Goal: Task Accomplishment & Management: Manage account settings

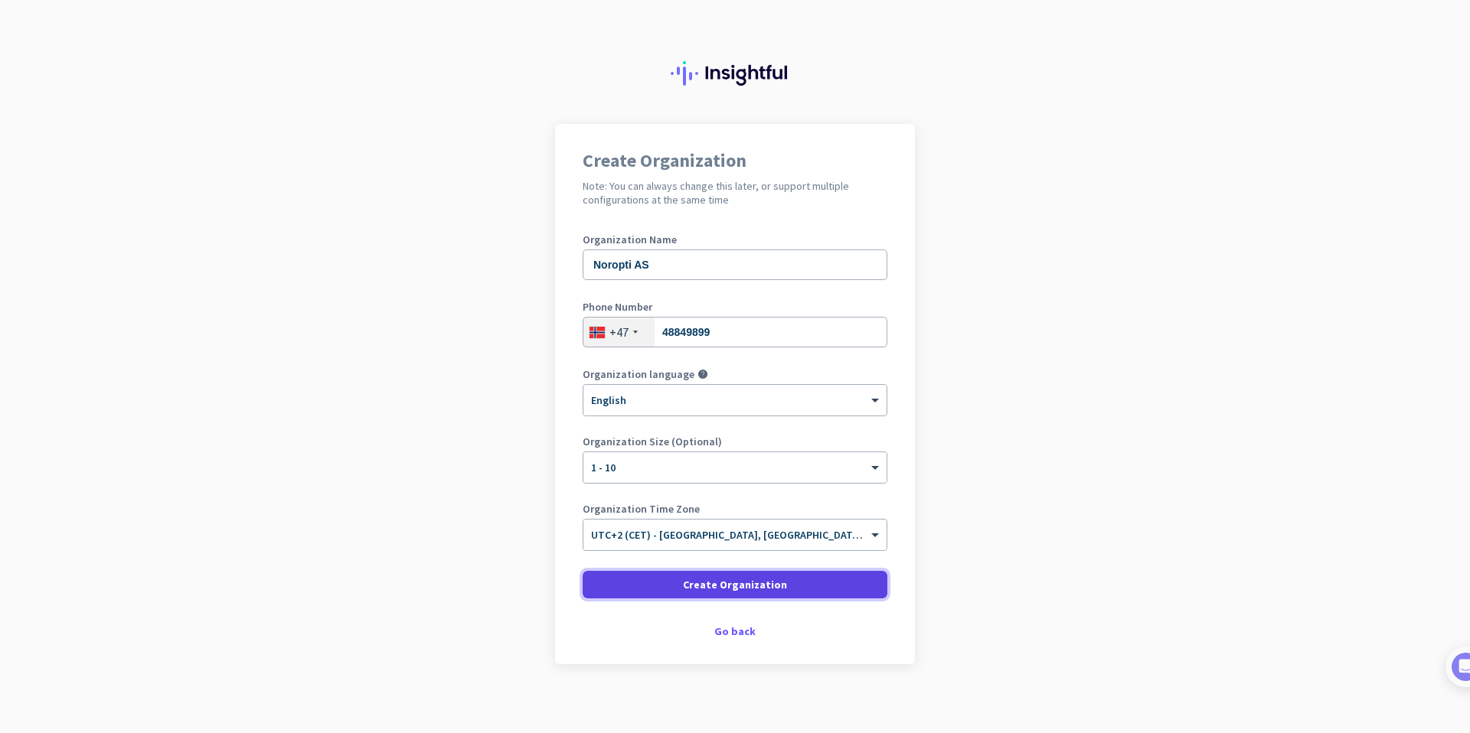
click at [804, 587] on span at bounding box center [735, 584] width 305 height 37
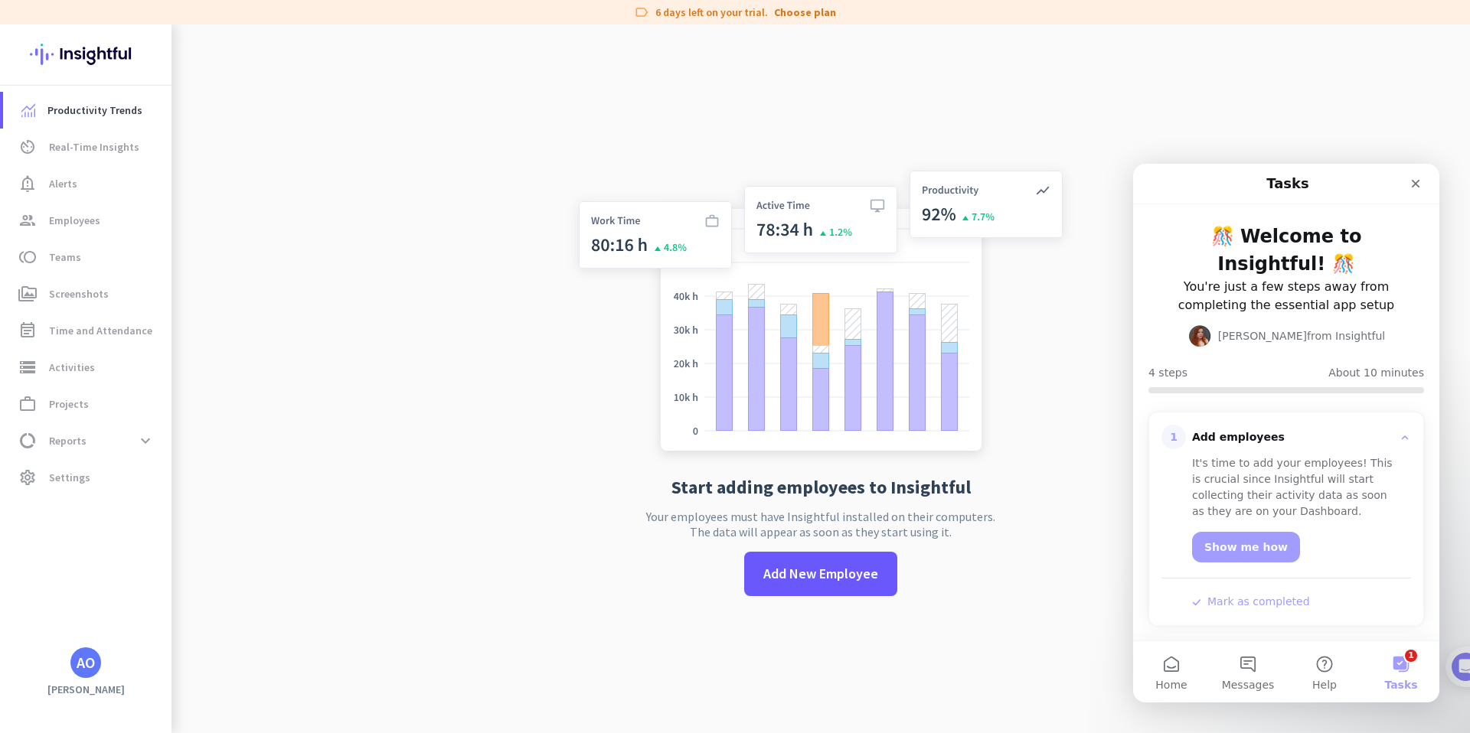
click at [1405, 674] on button "1 Tasks" at bounding box center [1400, 671] width 77 height 61
click at [1418, 184] on icon "Close" at bounding box center [1415, 184] width 12 height 12
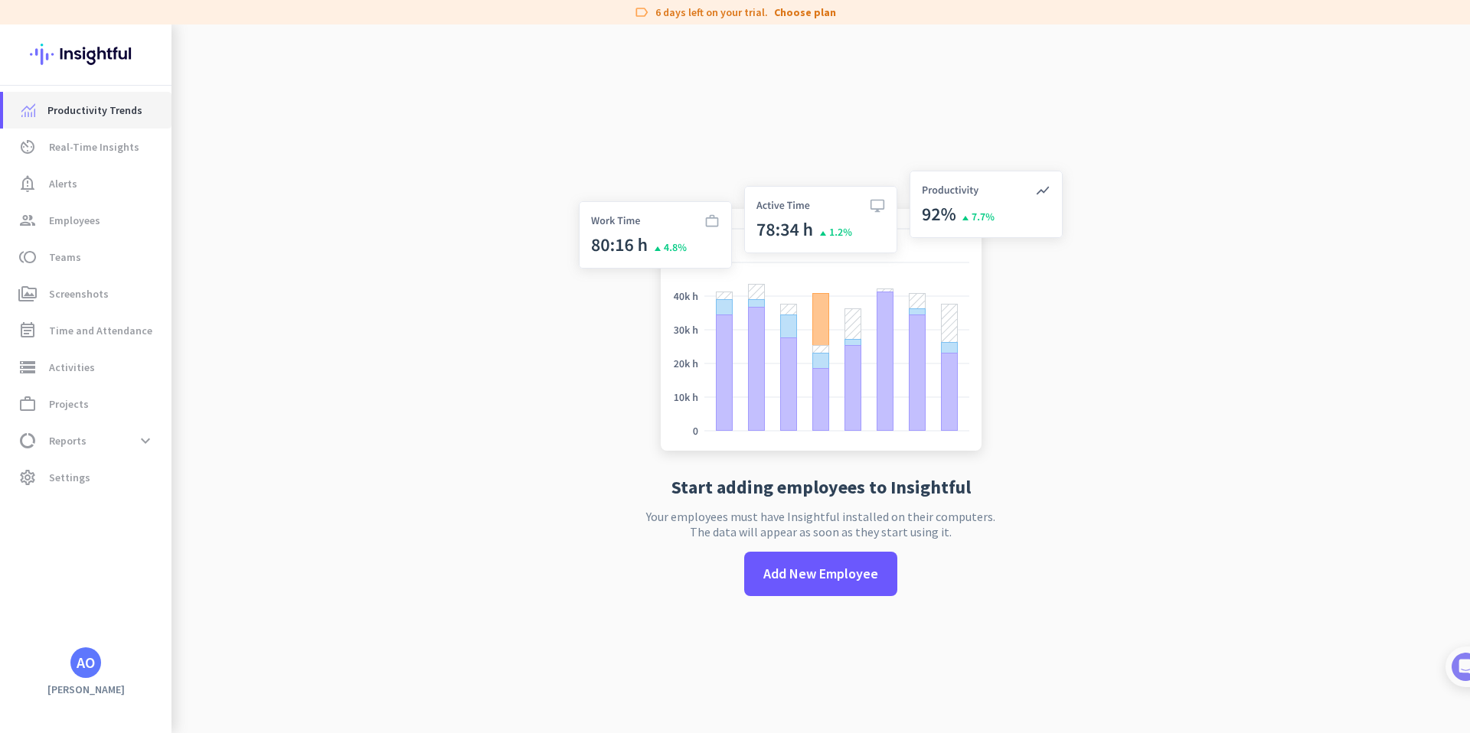
click at [100, 112] on span "Productivity Trends" at bounding box center [94, 110] width 95 height 18
click at [132, 152] on span "Real-Time Insights" at bounding box center [94, 147] width 90 height 18
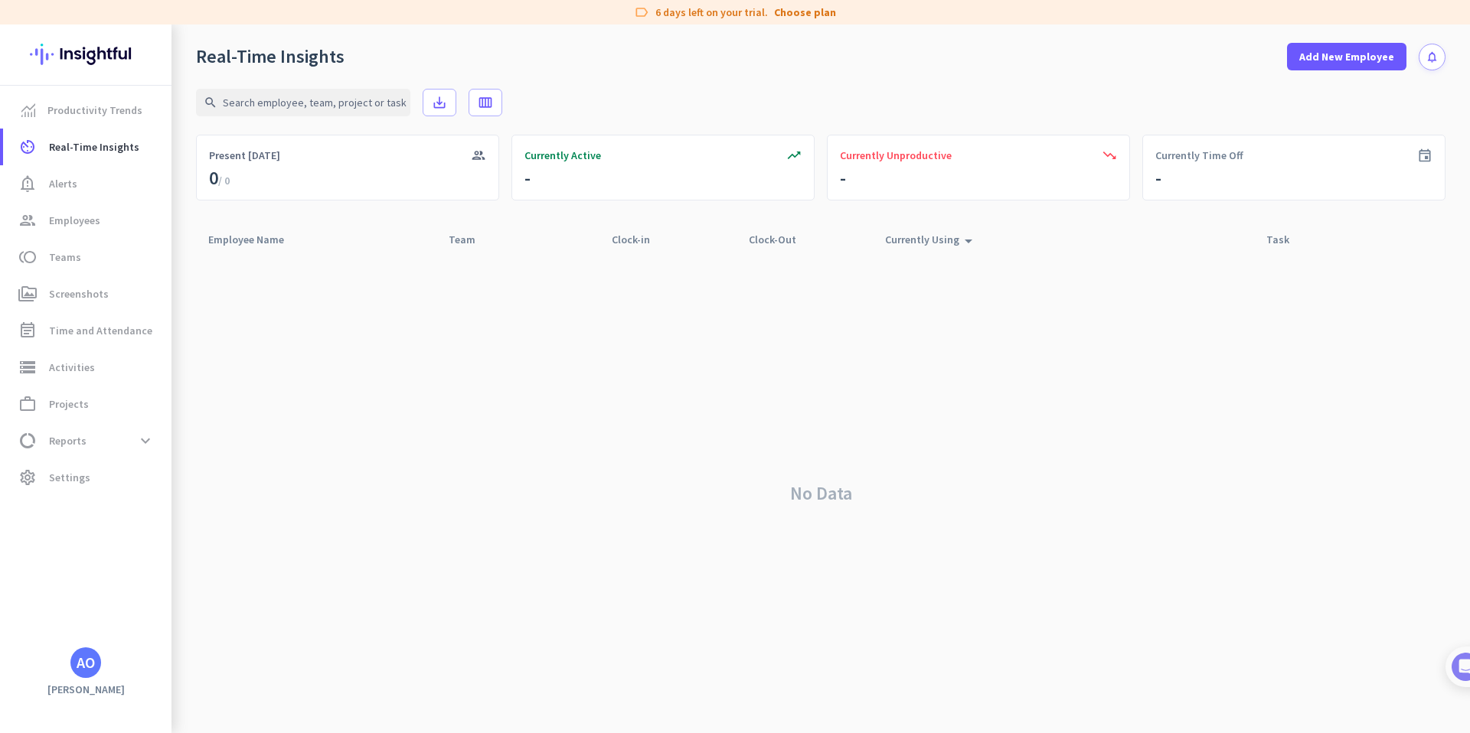
click at [573, 353] on div "No Data" at bounding box center [820, 493] width 1249 height 479
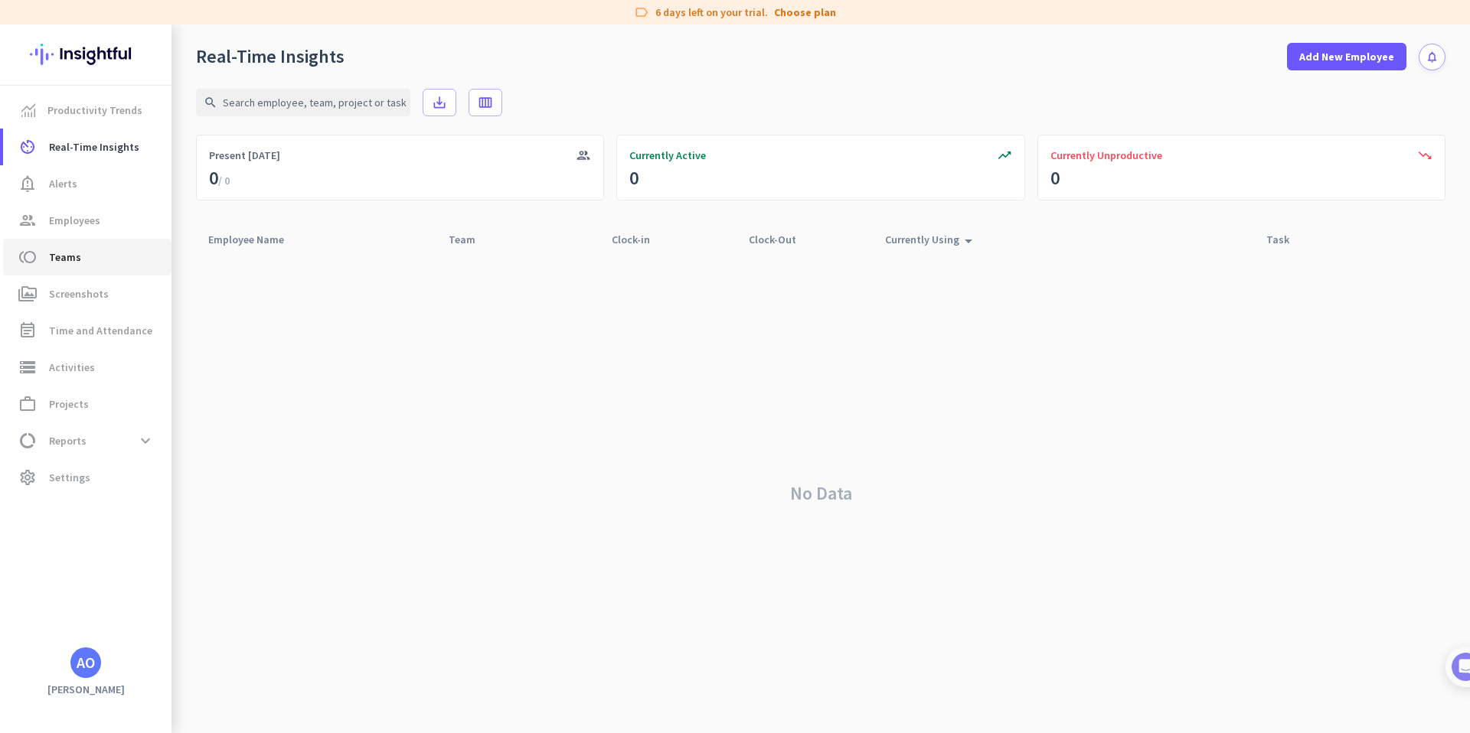
click at [93, 260] on span "toll Teams" at bounding box center [87, 257] width 144 height 18
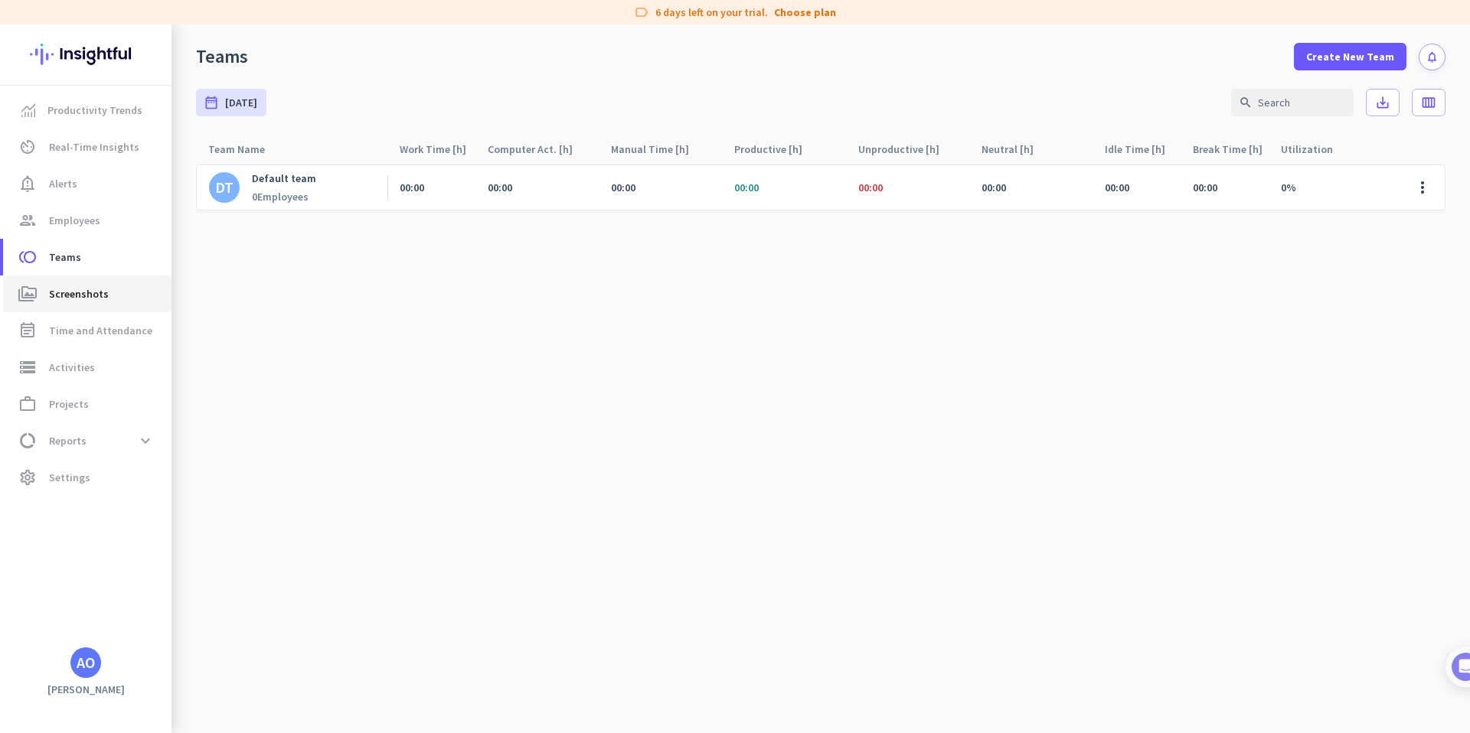
click at [131, 306] on link "perm_media Screenshots" at bounding box center [87, 294] width 168 height 37
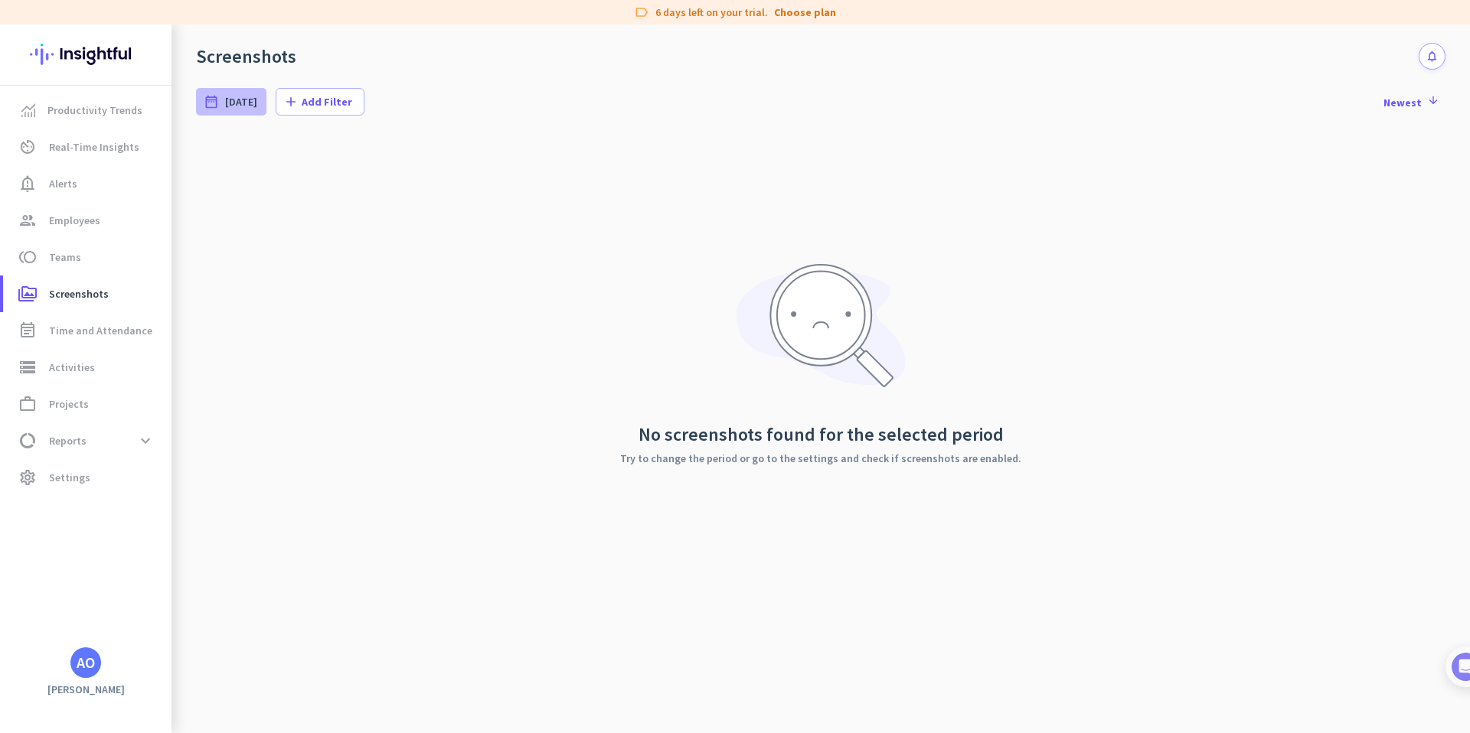
click at [230, 100] on span "[DATE]" at bounding box center [241, 101] width 32 height 15
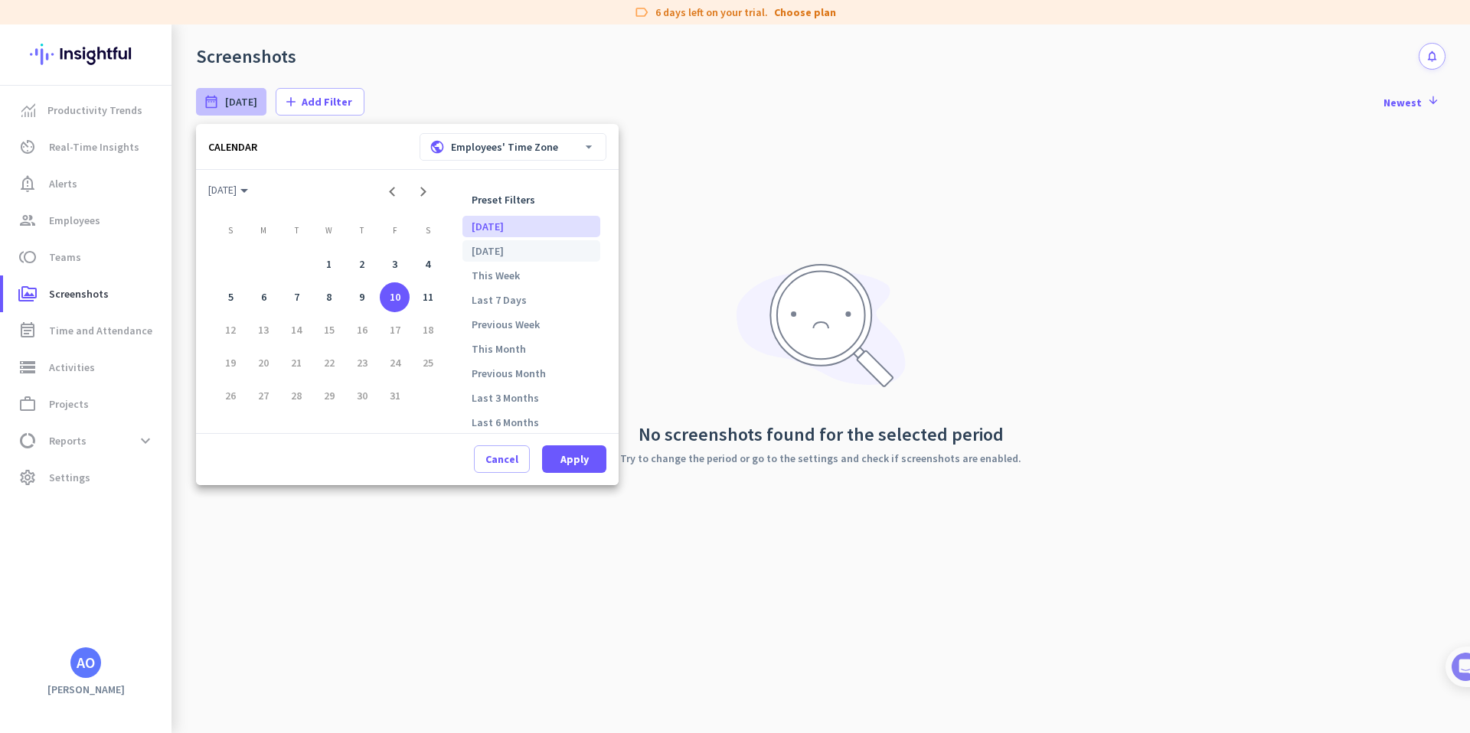
click at [491, 245] on li "[DATE]" at bounding box center [531, 250] width 138 height 21
click at [586, 459] on span "Apply" at bounding box center [574, 459] width 28 height 15
type input "[DATE] - [DATE]"
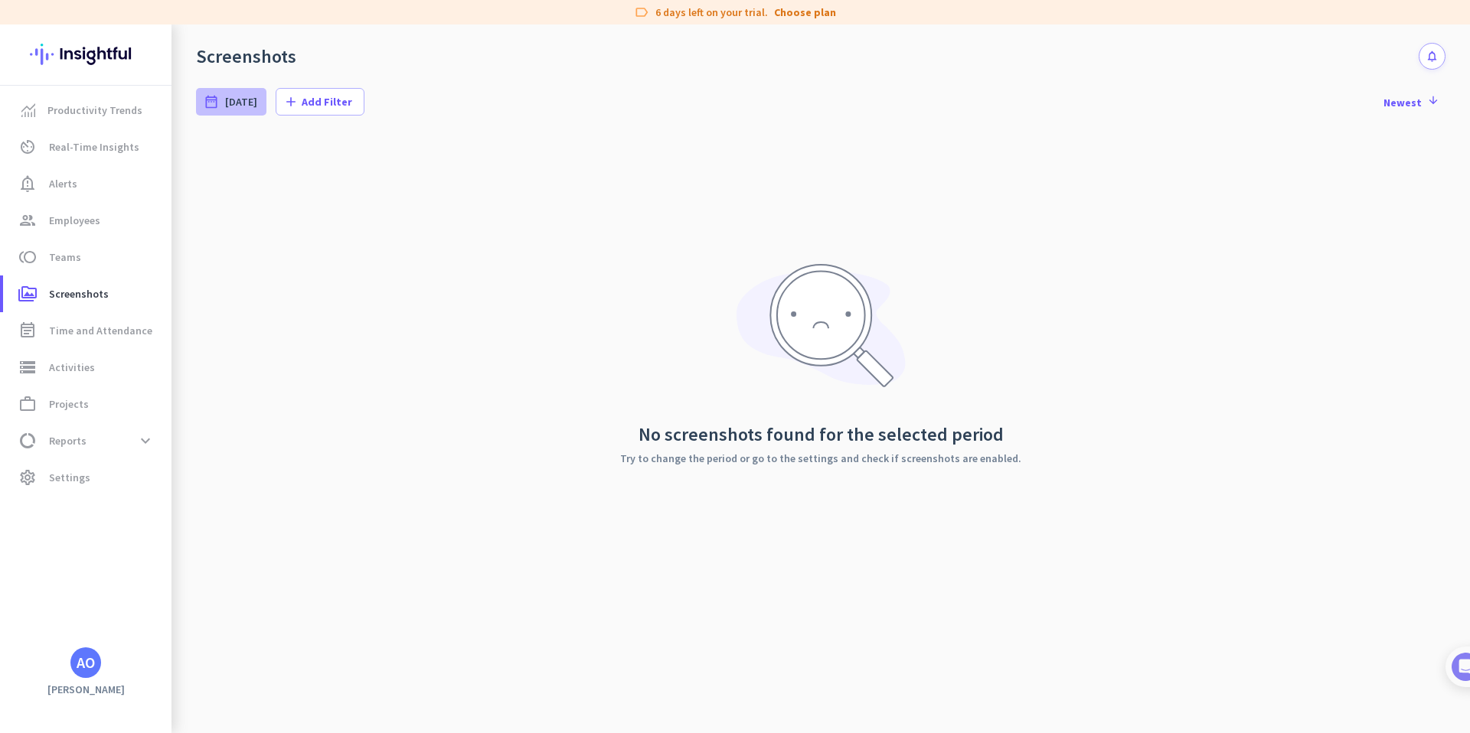
click at [237, 97] on span "[DATE]" at bounding box center [241, 101] width 32 height 15
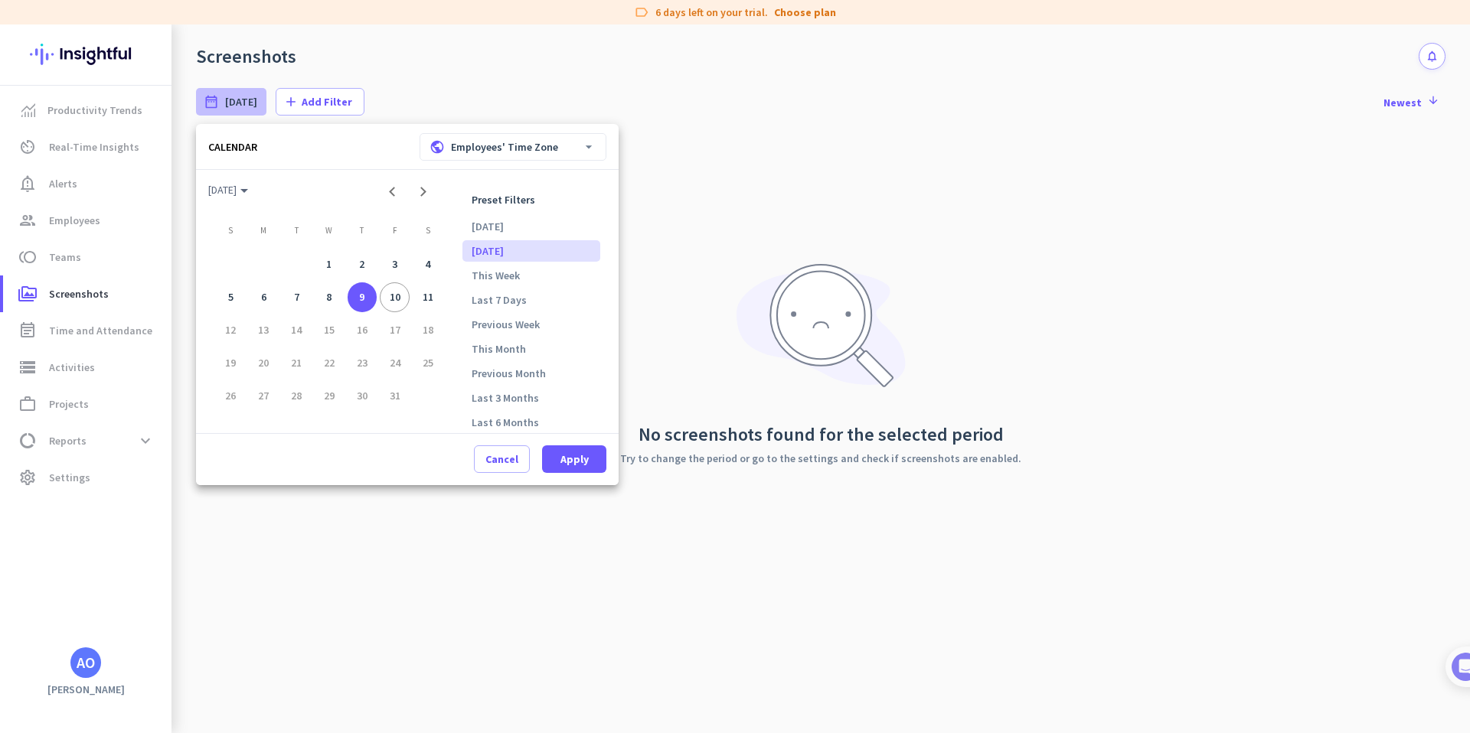
click at [984, 357] on div at bounding box center [735, 366] width 1470 height 733
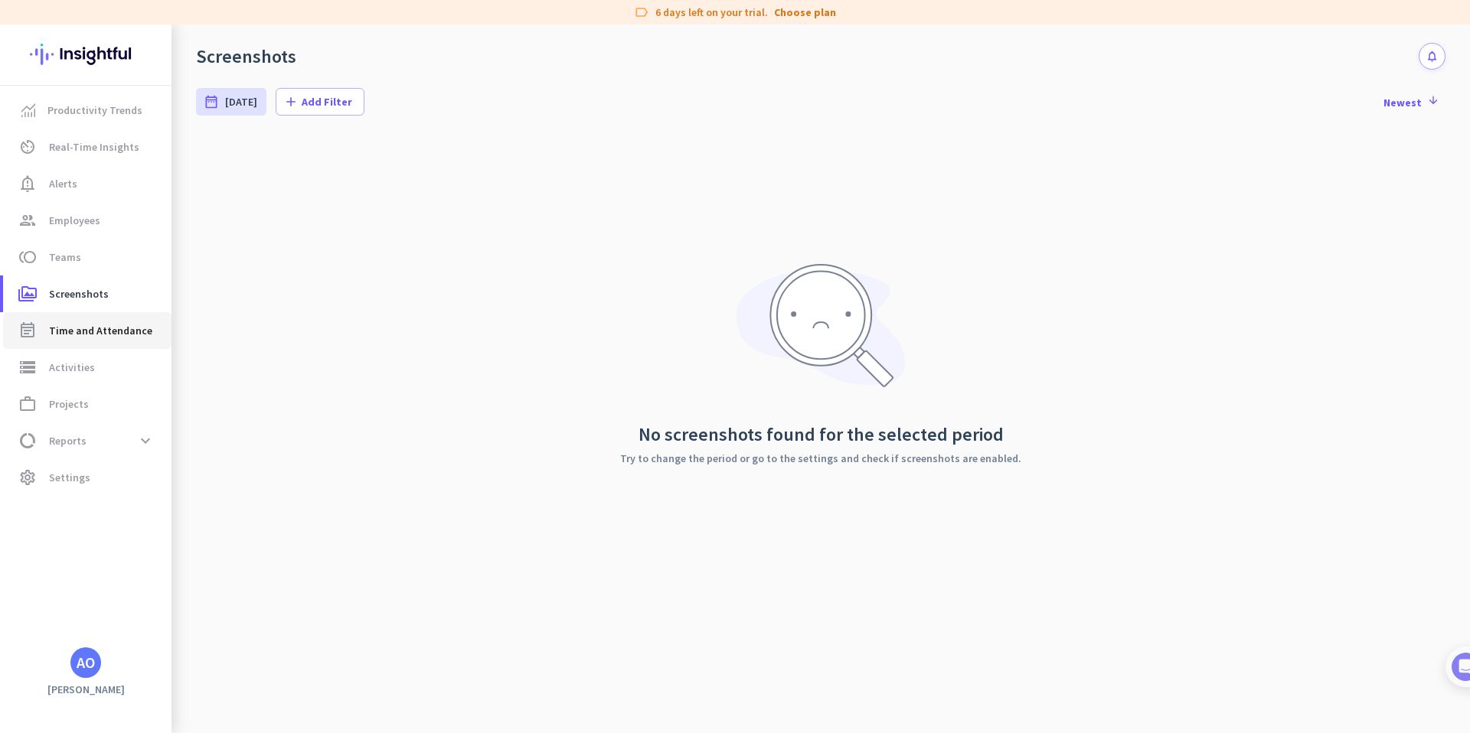
click at [73, 328] on span "Time and Attendance" at bounding box center [100, 330] width 103 height 18
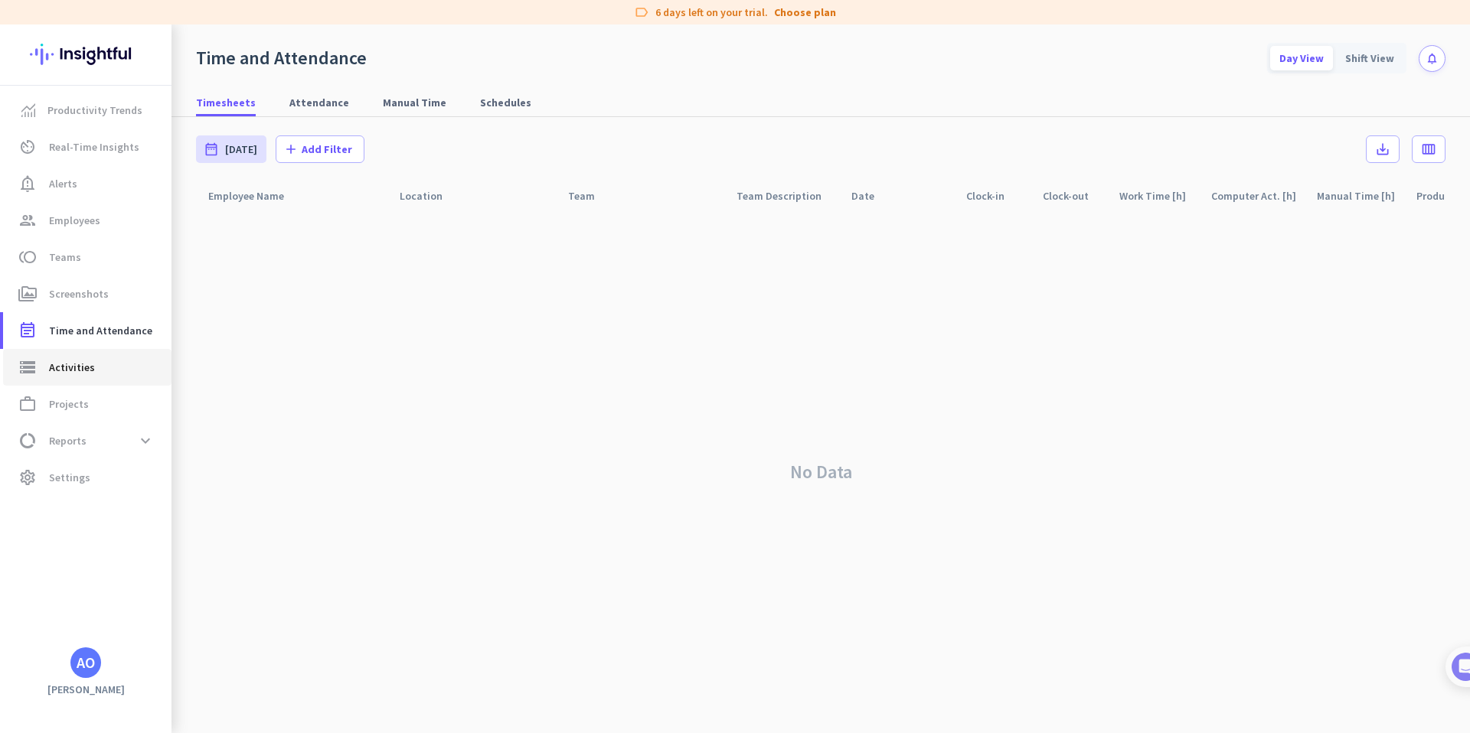
click at [113, 369] on span "storage Activities" at bounding box center [87, 367] width 144 height 18
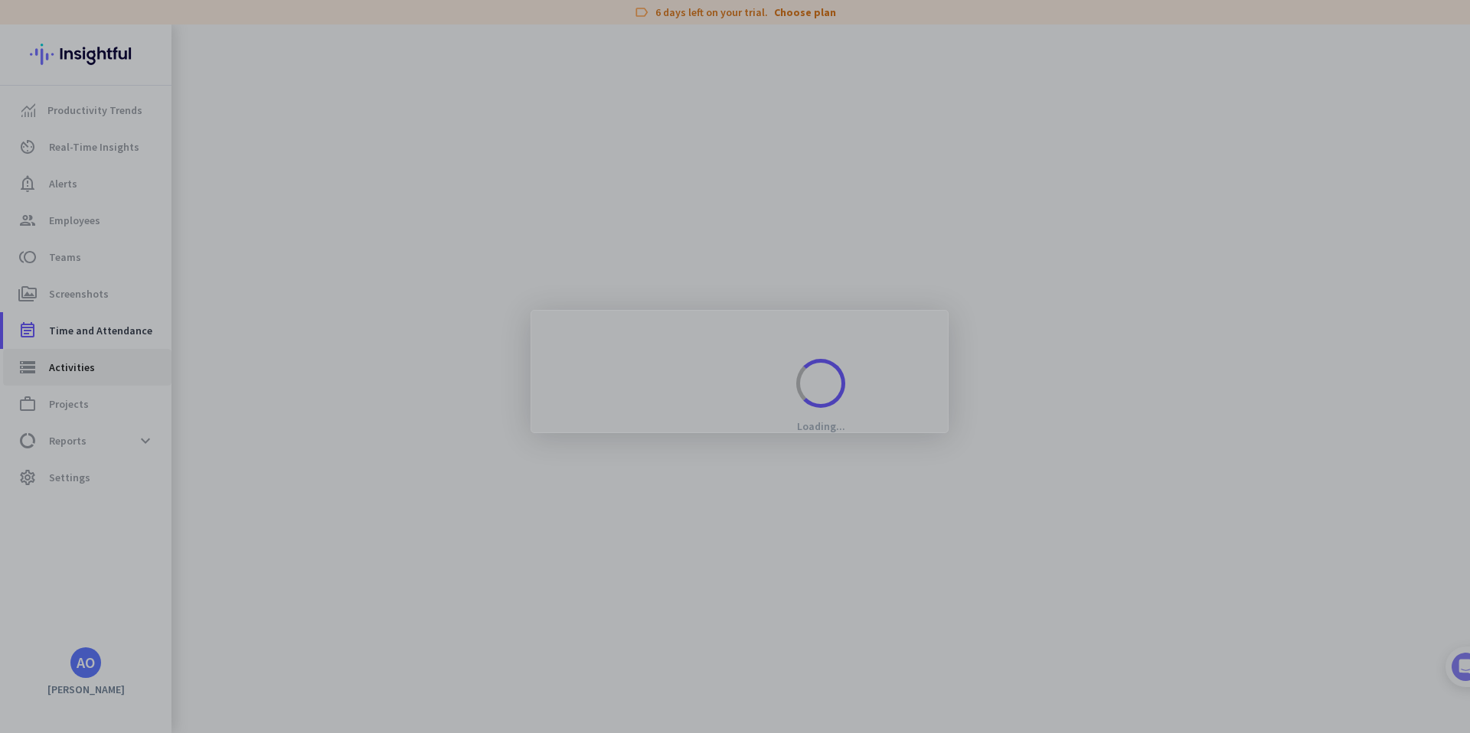
type input "[DATE]"
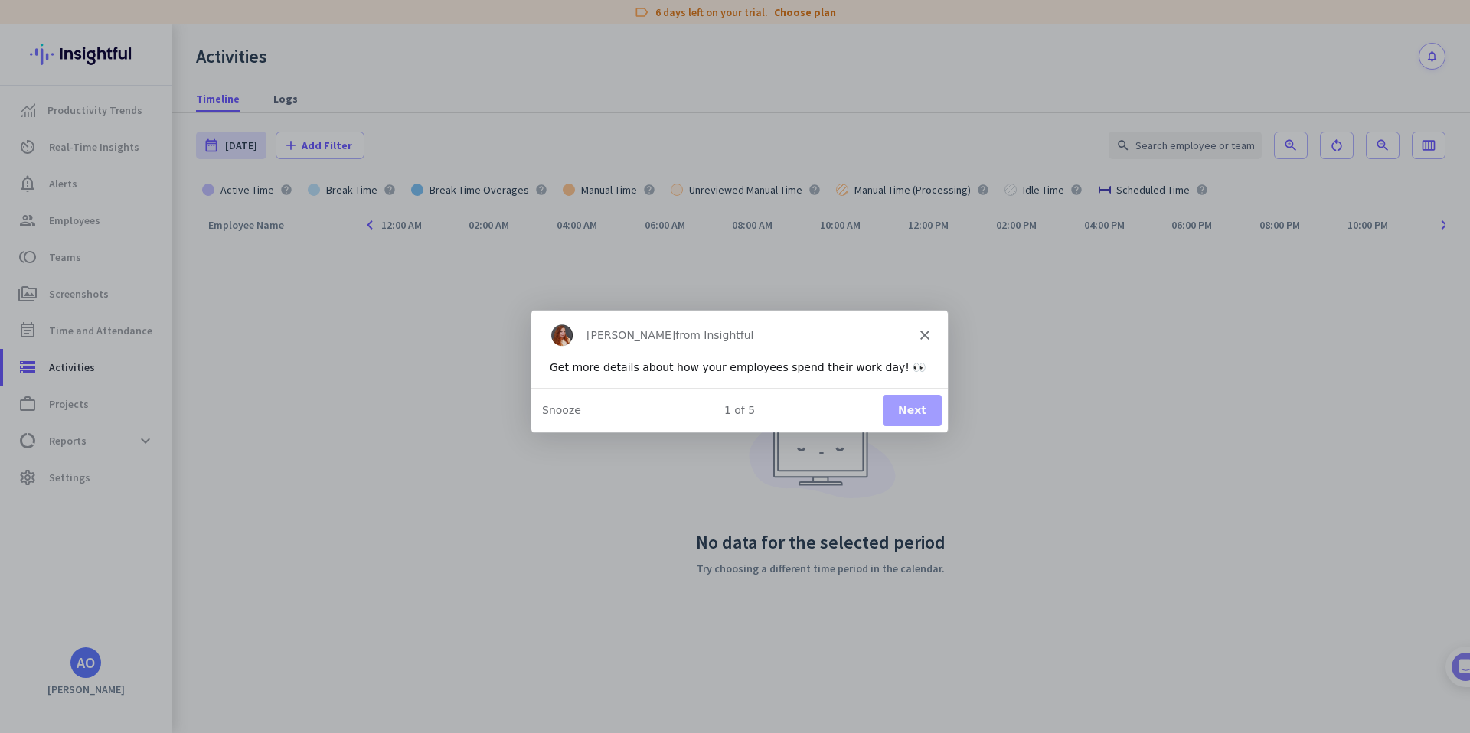
click at [919, 404] on button "Next" at bounding box center [911, 408] width 59 height 31
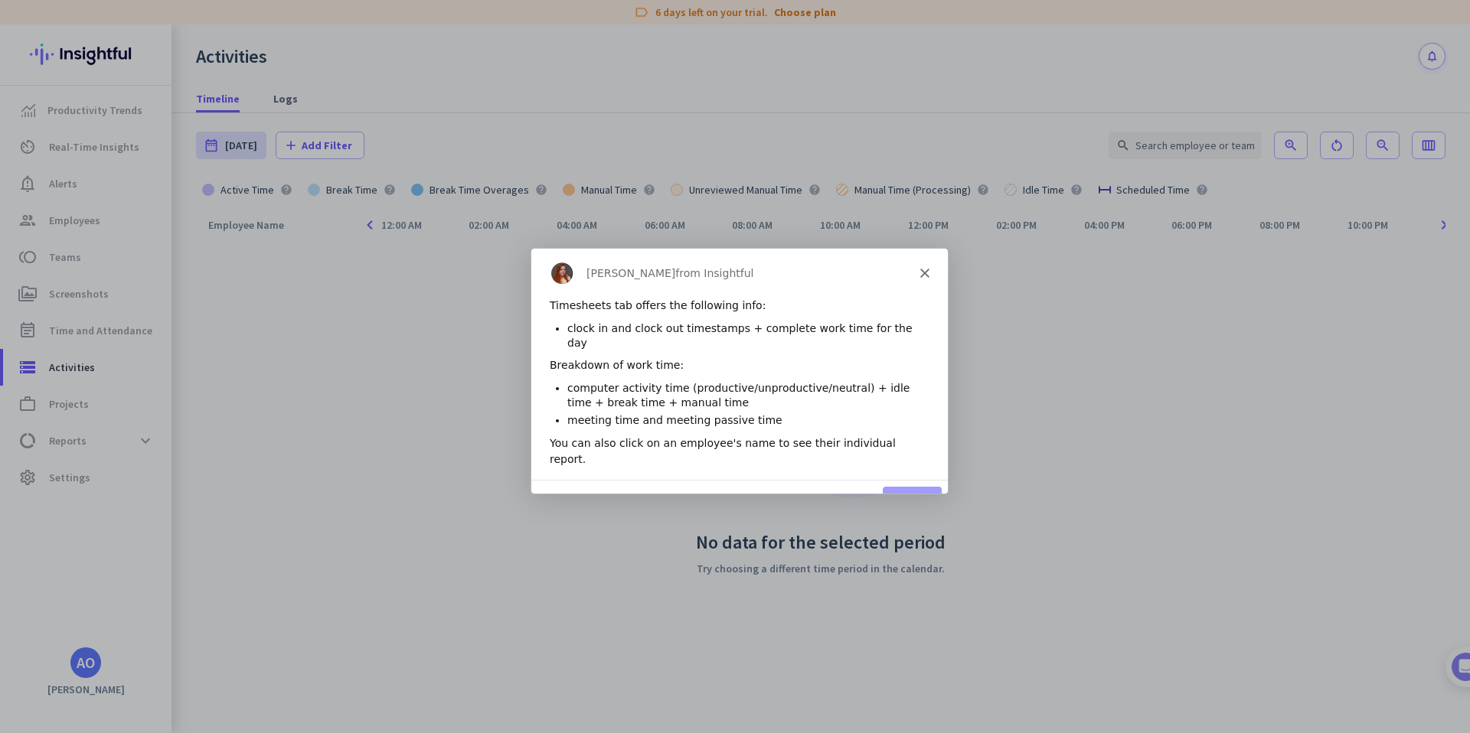
click at [909, 485] on button "Next" at bounding box center [911, 500] width 59 height 31
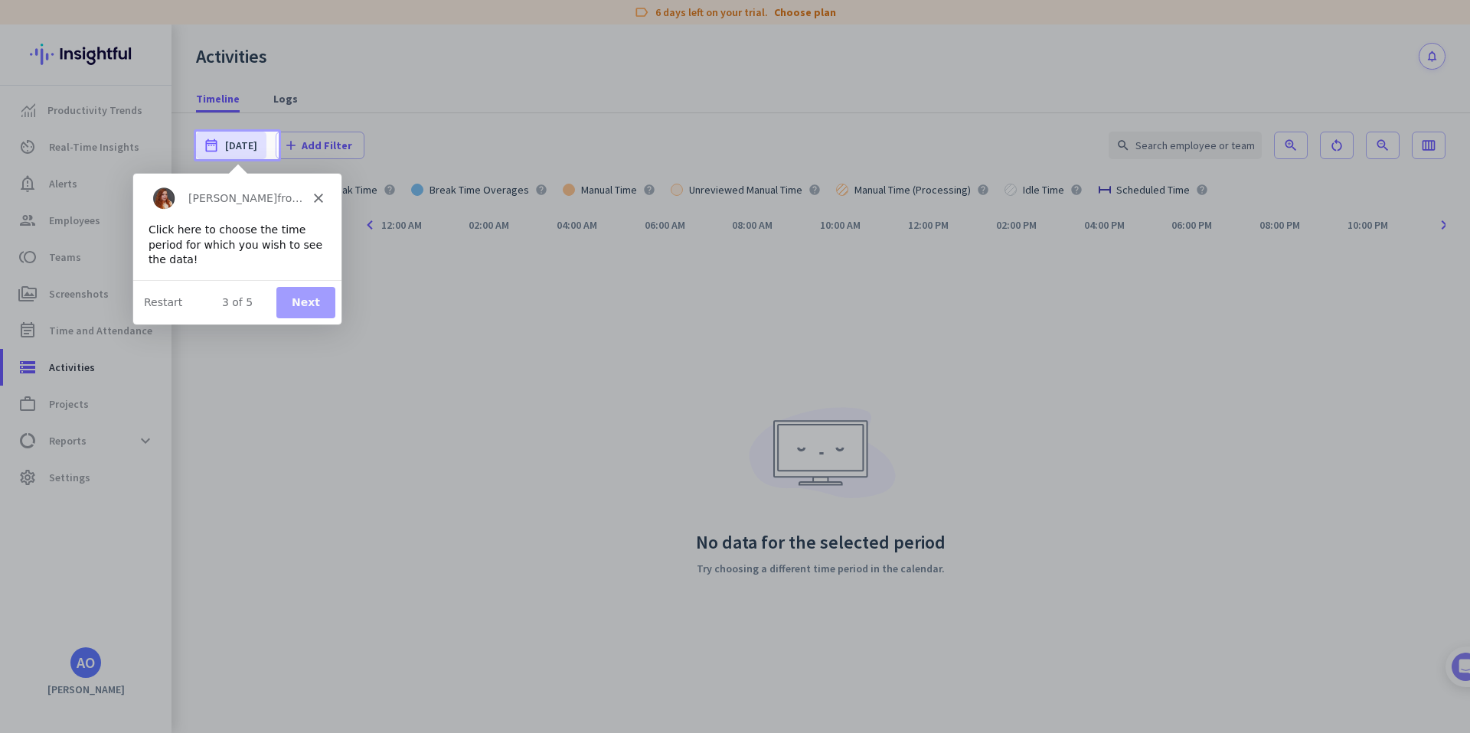
click at [306, 307] on button "Next" at bounding box center [305, 301] width 59 height 31
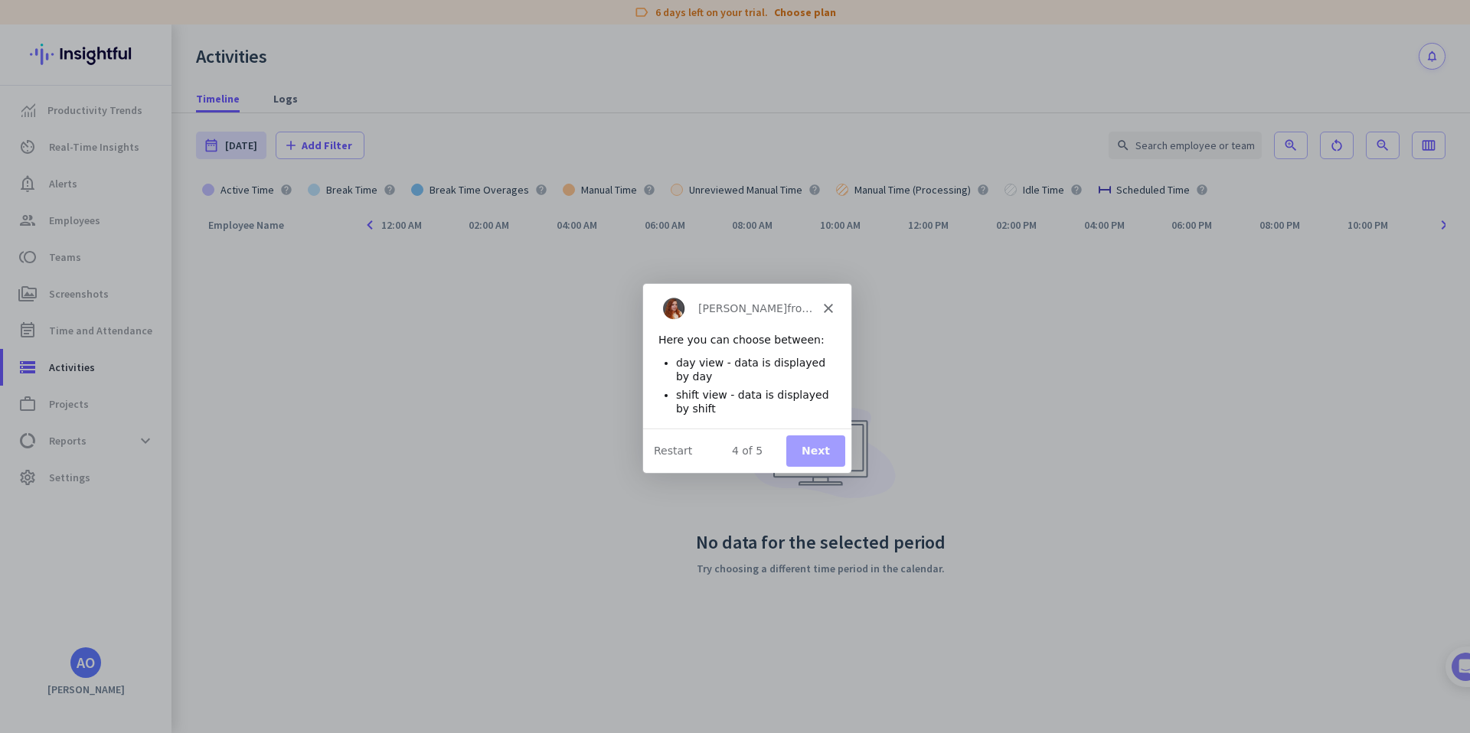
click at [802, 442] on button "Next" at bounding box center [814, 450] width 59 height 31
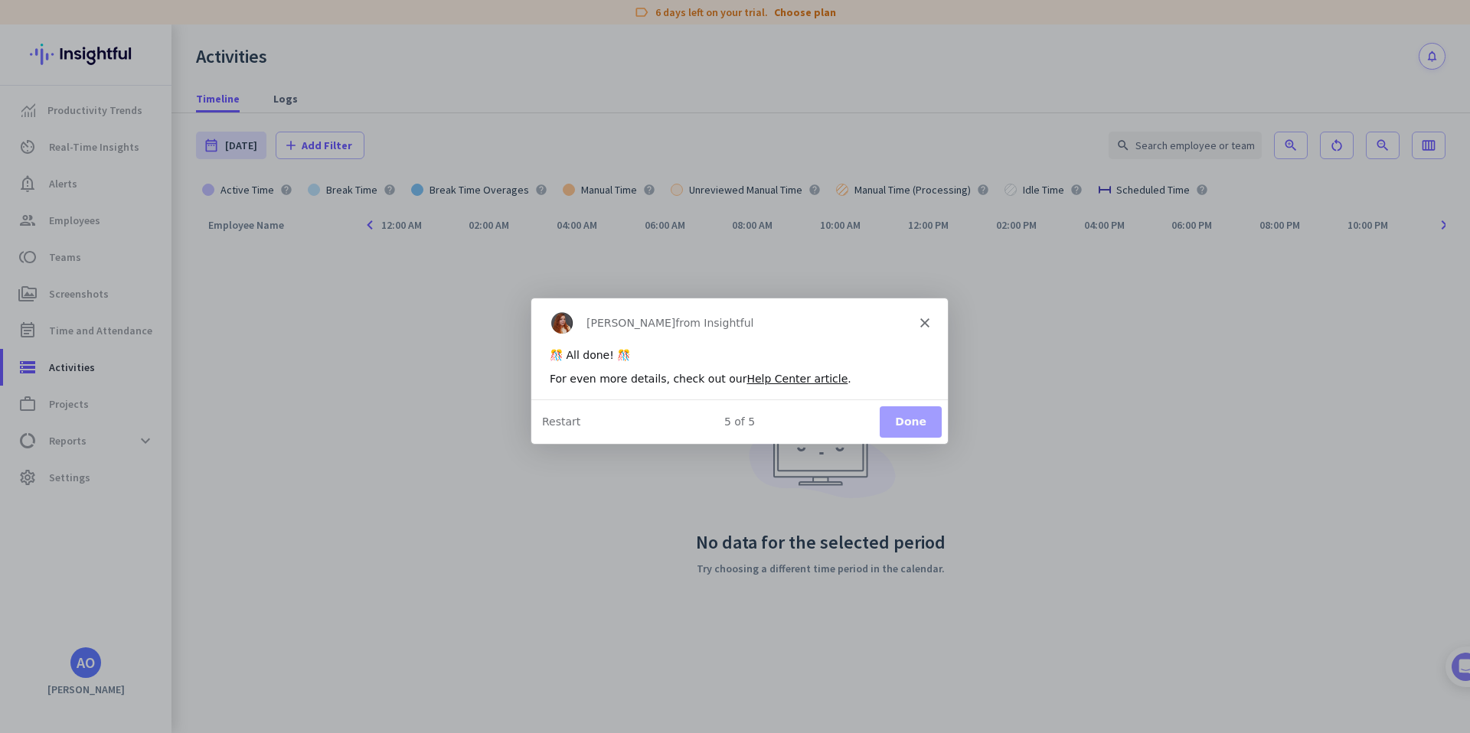
click at [919, 420] on button "Done" at bounding box center [910, 421] width 62 height 31
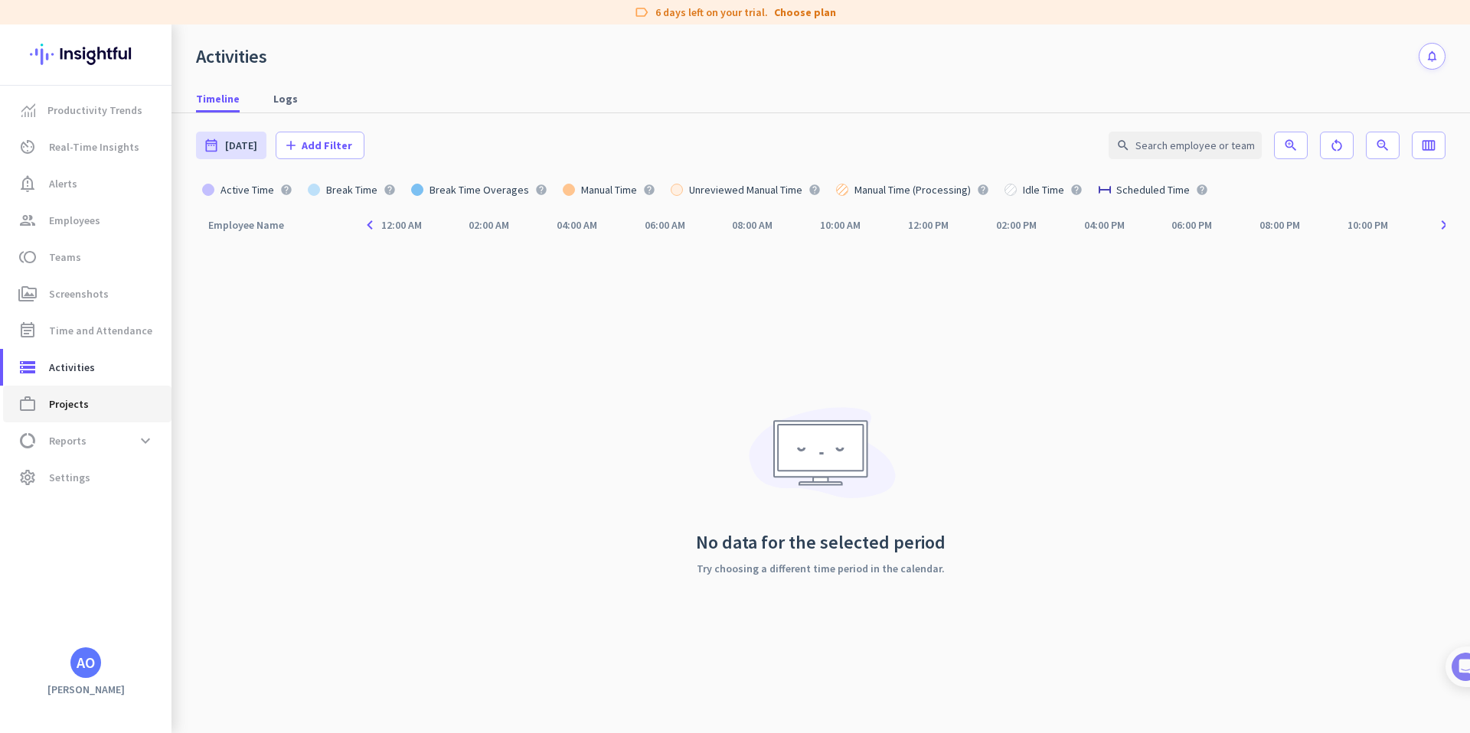
click at [139, 397] on span "work_outline Projects" at bounding box center [87, 404] width 144 height 18
type input "[DATE] - [DATE]"
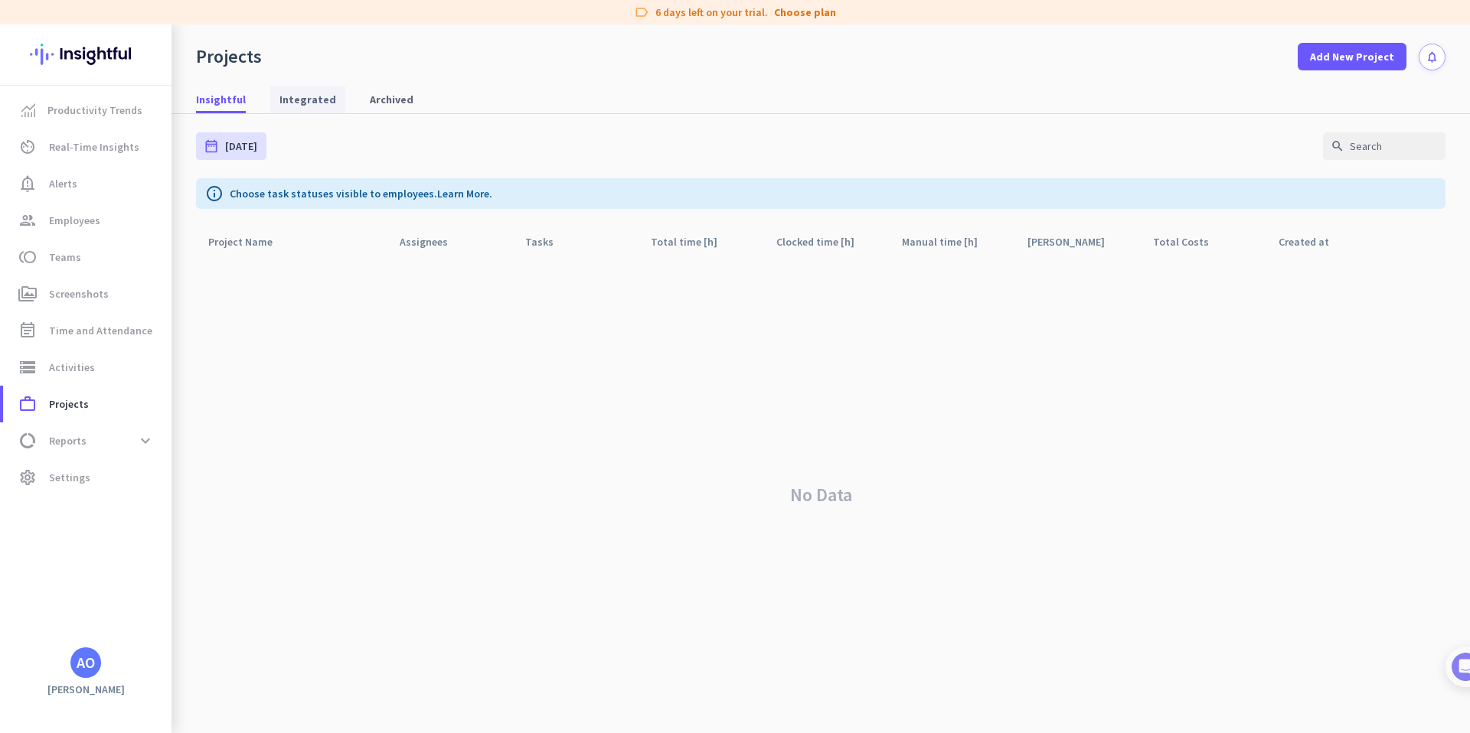
click at [295, 103] on span "Integrated" at bounding box center [307, 99] width 57 height 15
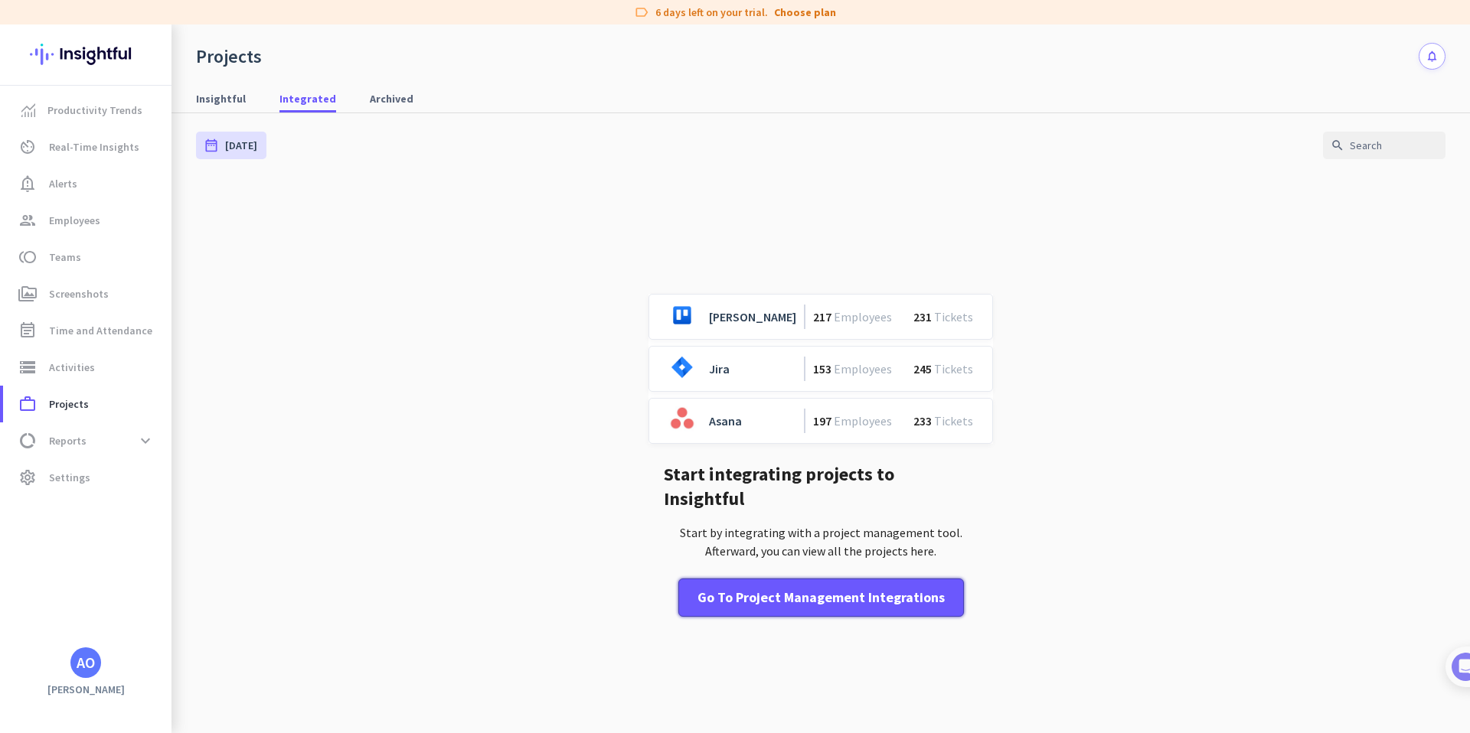
click at [736, 588] on div "Go to Project Management Integrations" at bounding box center [820, 598] width 247 height 20
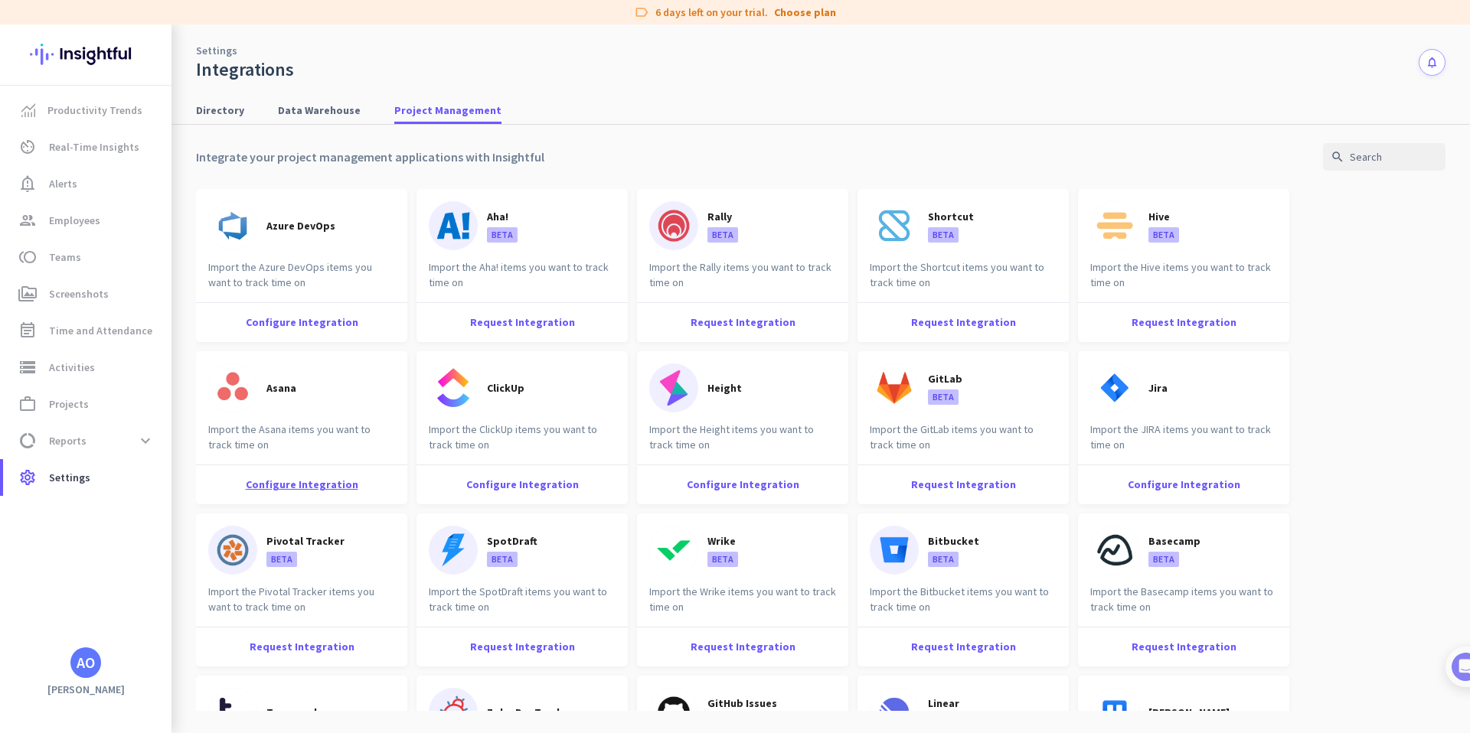
click at [279, 481] on div "Configure Integration" at bounding box center [301, 485] width 211 height 40
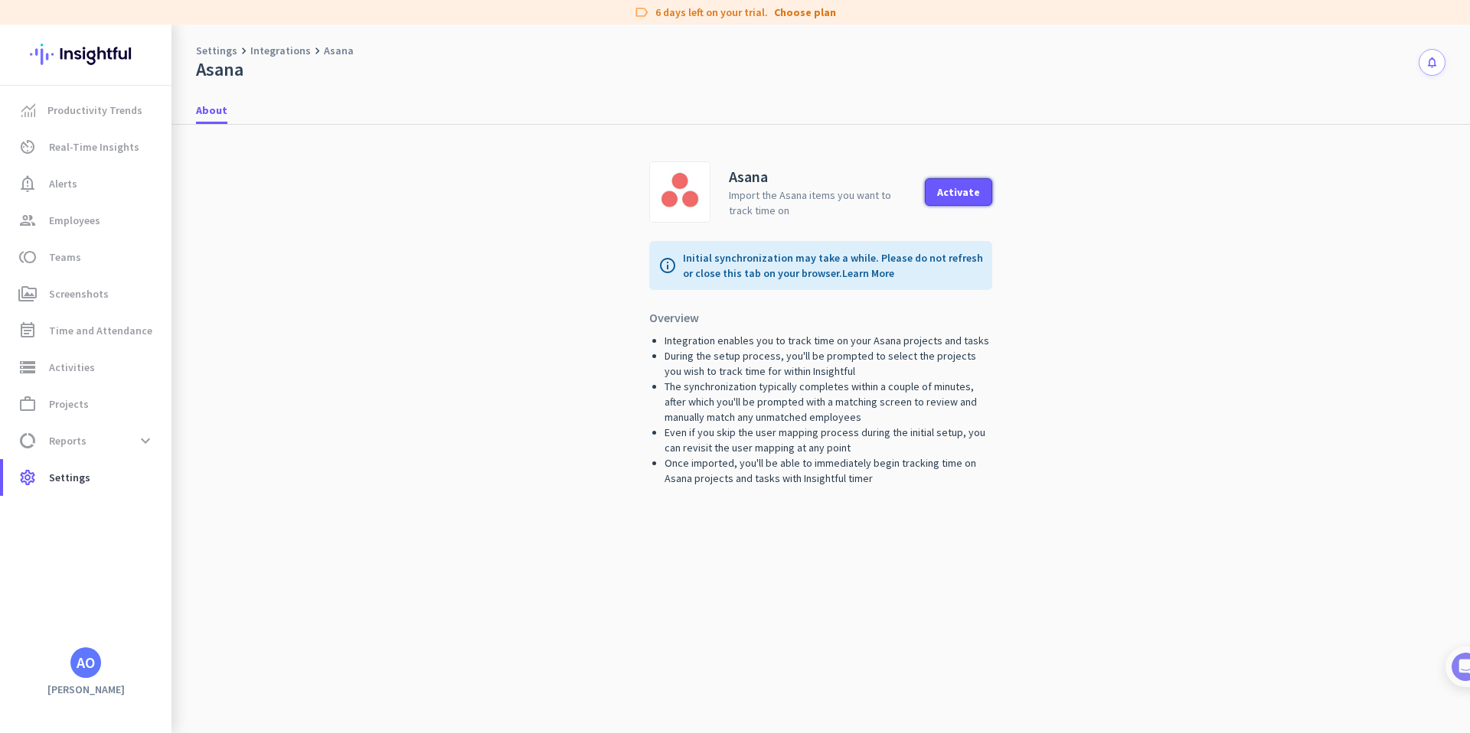
click at [955, 194] on div "Activate" at bounding box center [958, 192] width 43 height 11
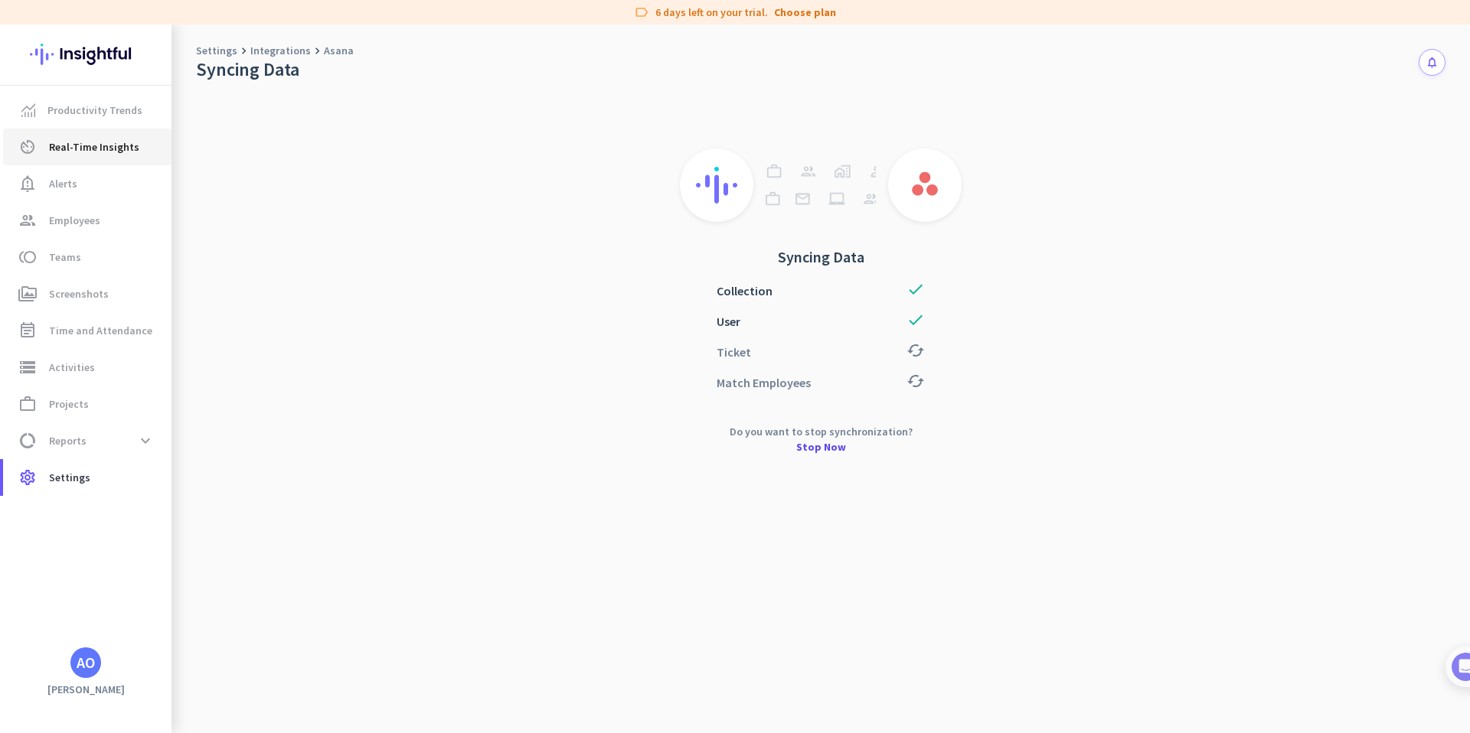
click at [84, 142] on span "Real-Time Insights" at bounding box center [94, 147] width 90 height 18
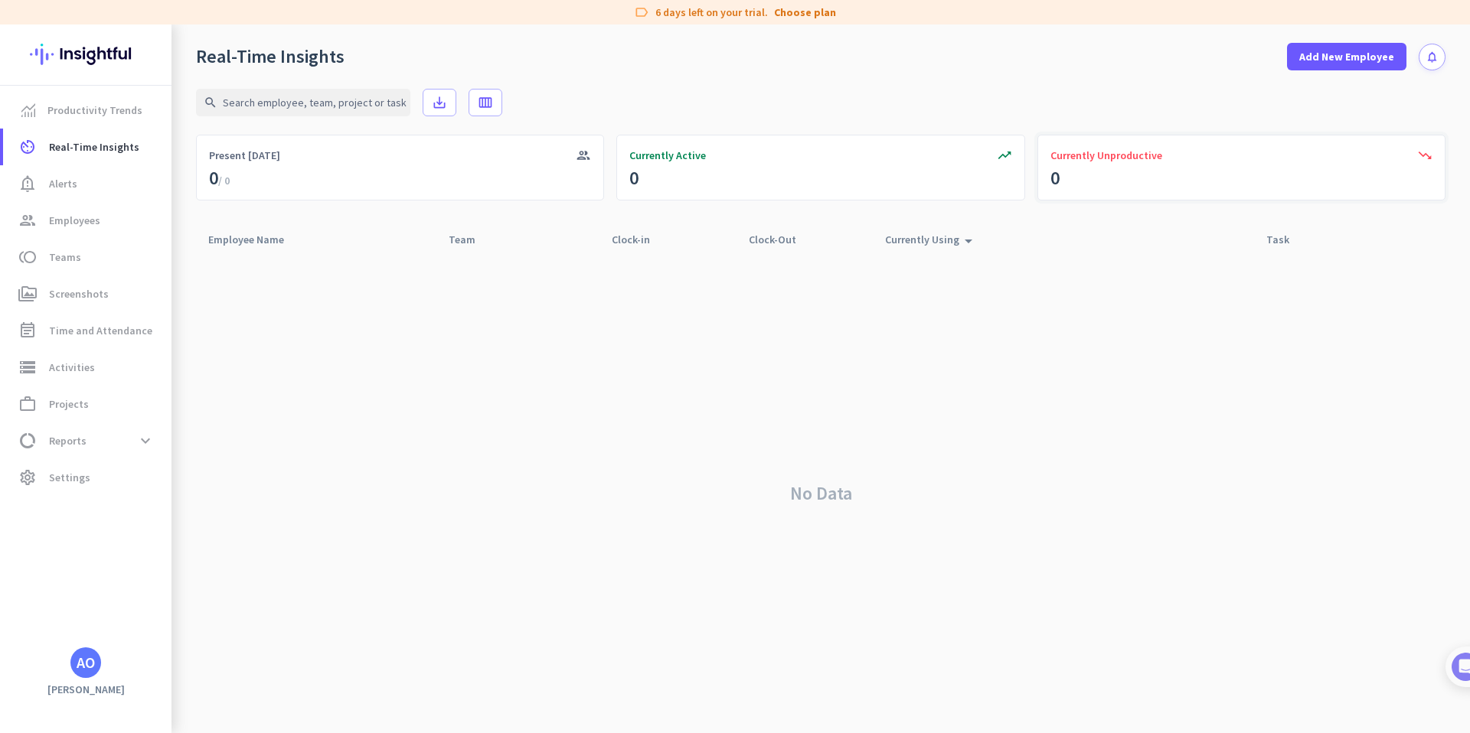
click at [1153, 169] on div "trending_down Currently Unproductive 0" at bounding box center [1241, 168] width 408 height 66
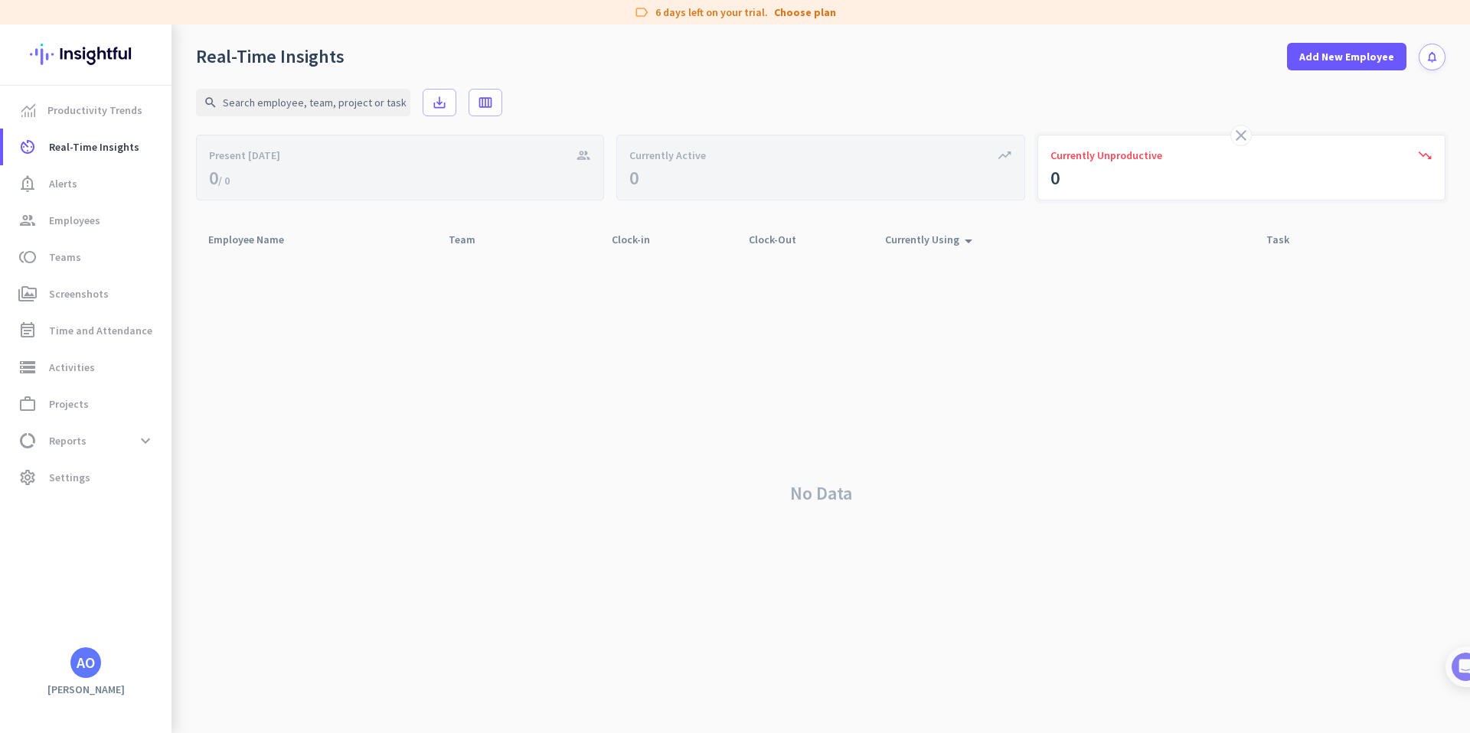
click at [1153, 169] on div "close trending_down Currently Unproductive 0" at bounding box center [1241, 168] width 408 height 66
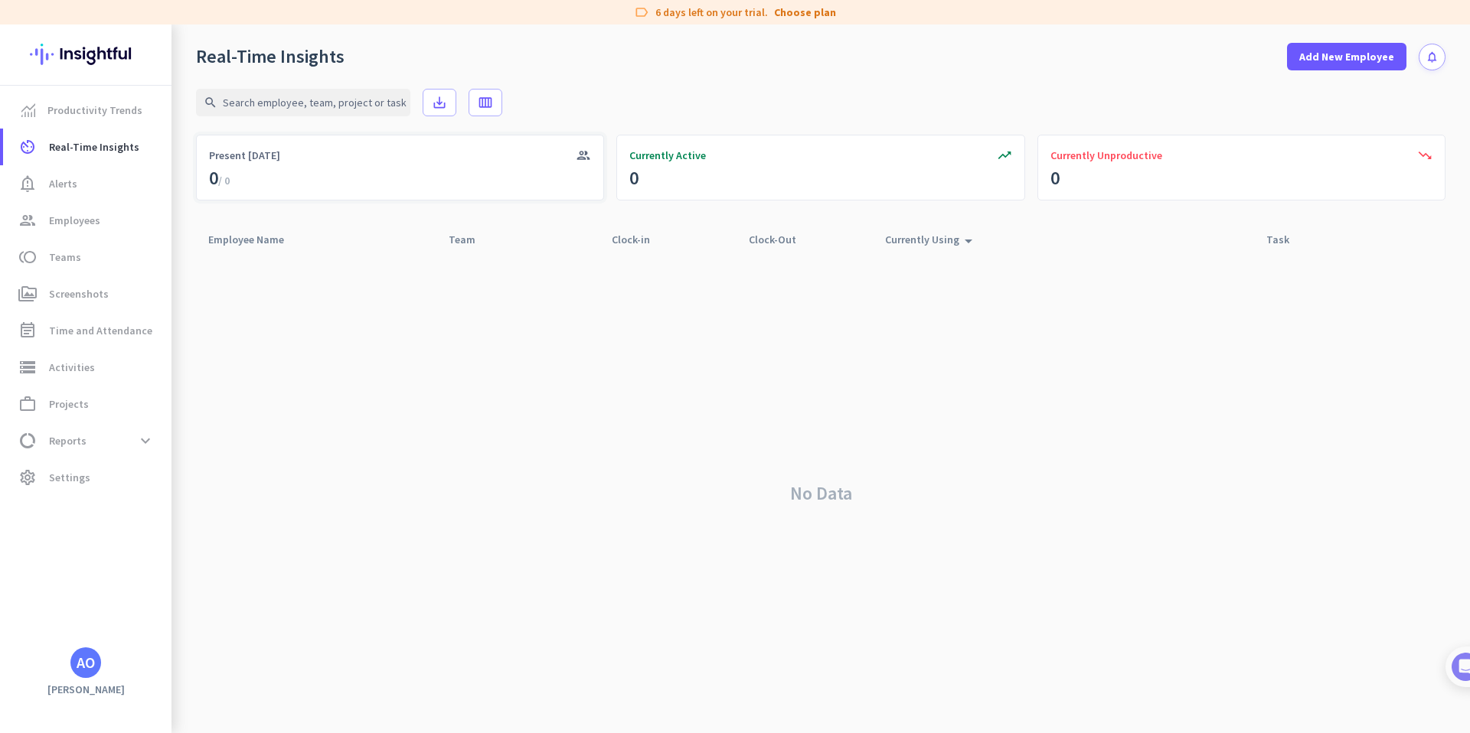
click at [439, 171] on div "group Present [DATE] 0 / 0" at bounding box center [400, 168] width 408 height 66
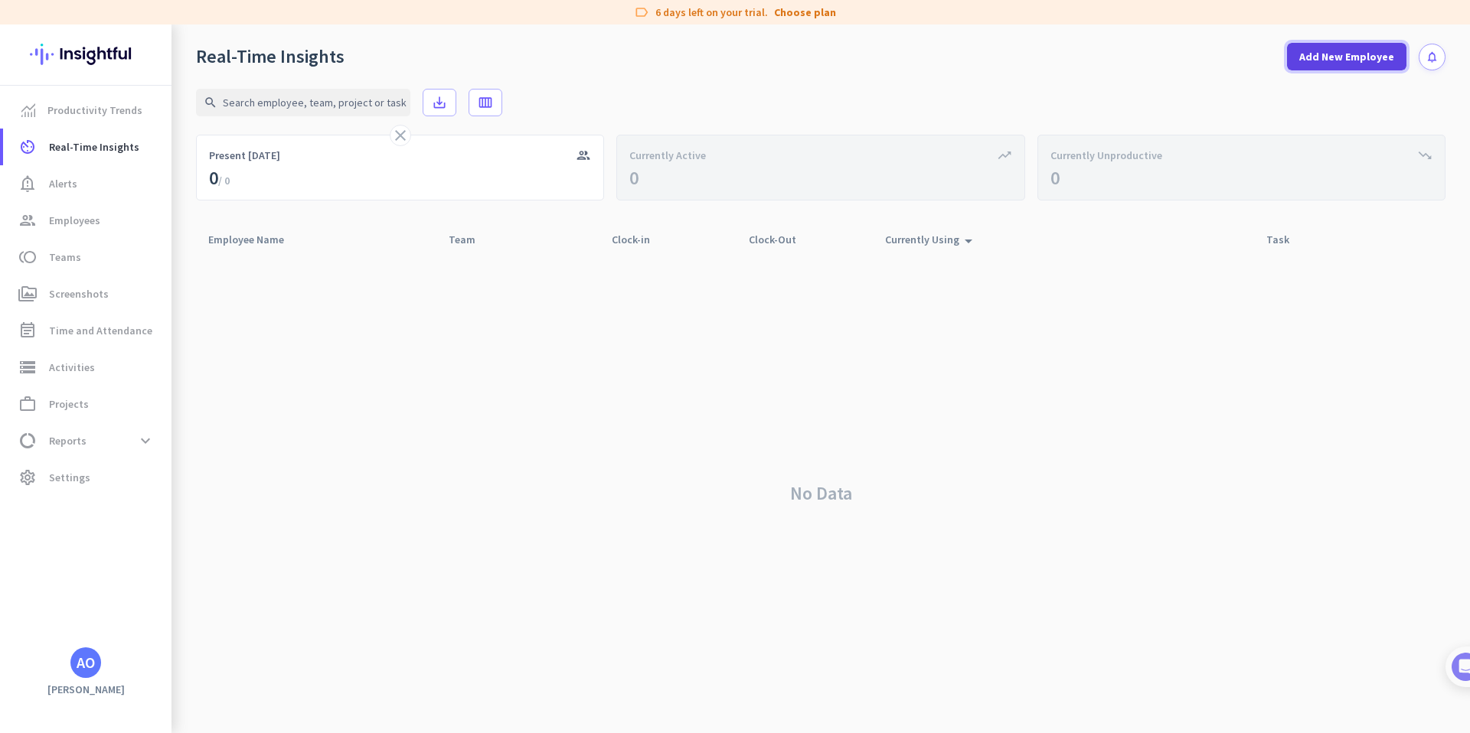
click at [1349, 60] on span "Add New Employee" at bounding box center [1346, 56] width 95 height 15
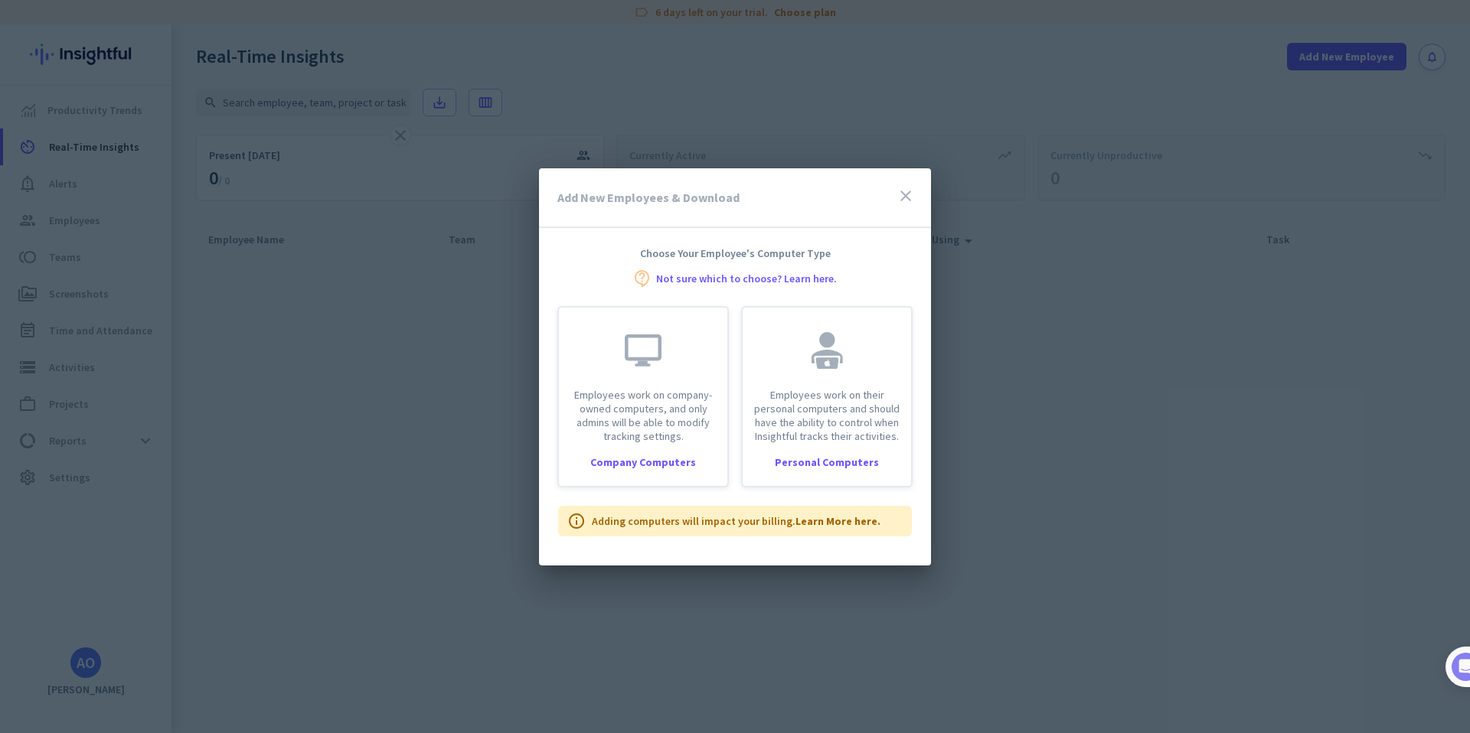
click at [905, 190] on icon "close" at bounding box center [905, 196] width 18 height 18
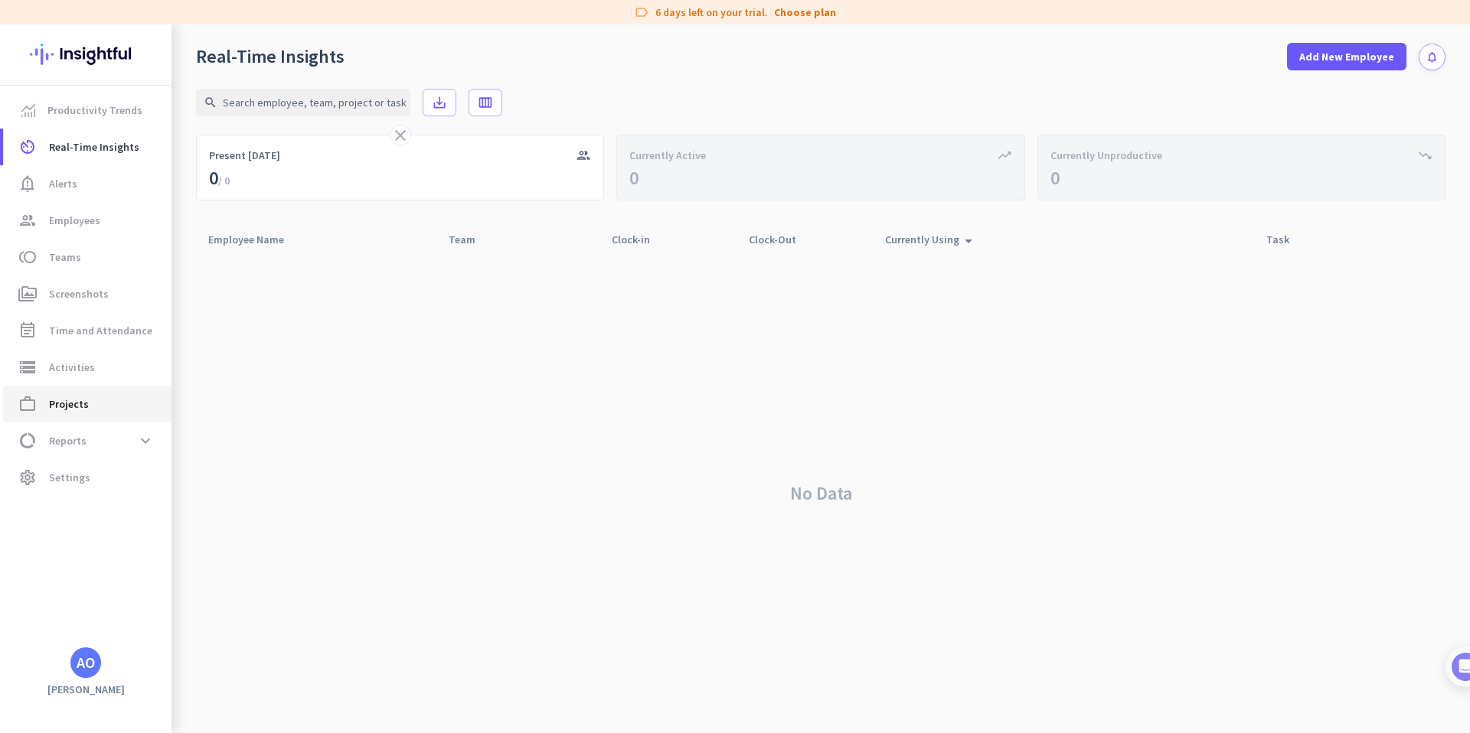
click at [121, 405] on span "work_outline Projects" at bounding box center [87, 404] width 144 height 18
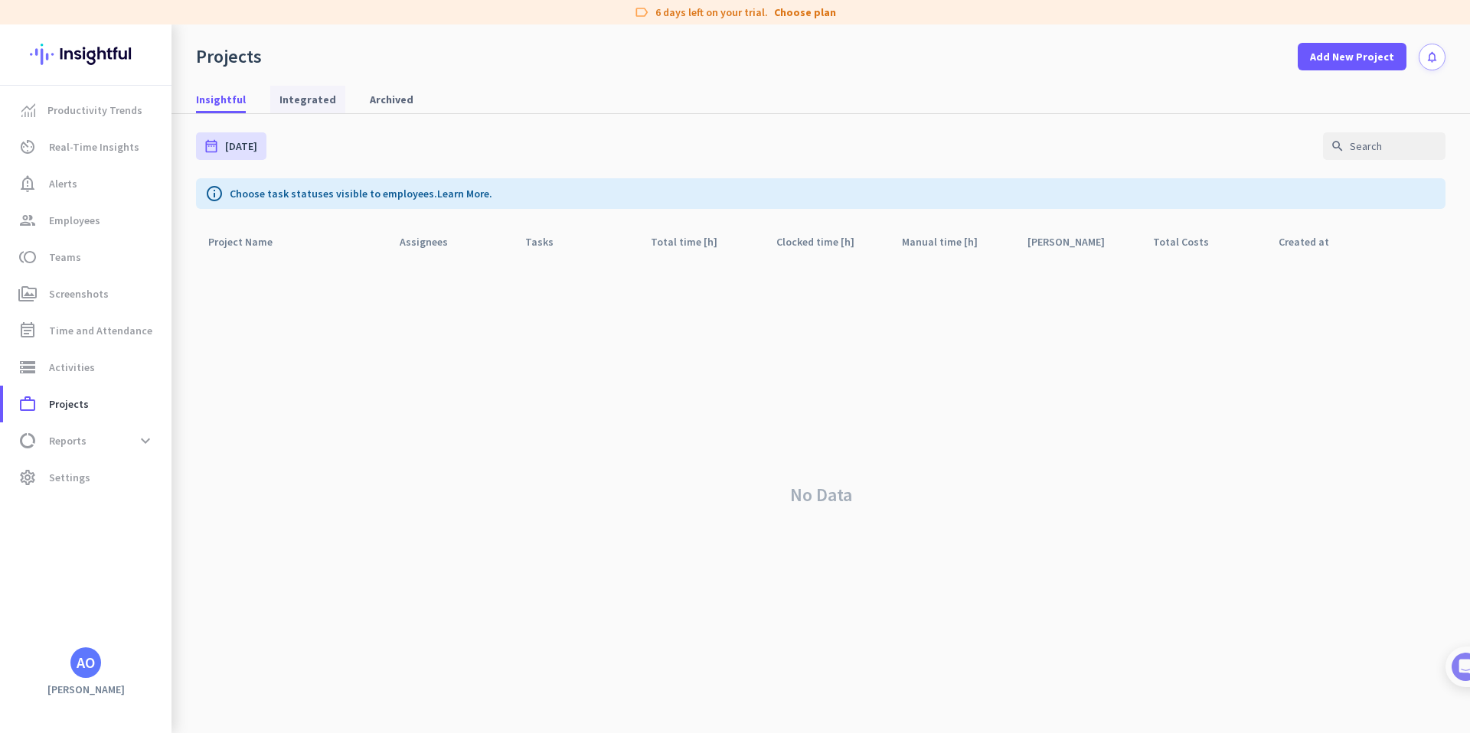
click at [307, 94] on span "Integrated" at bounding box center [307, 99] width 57 height 15
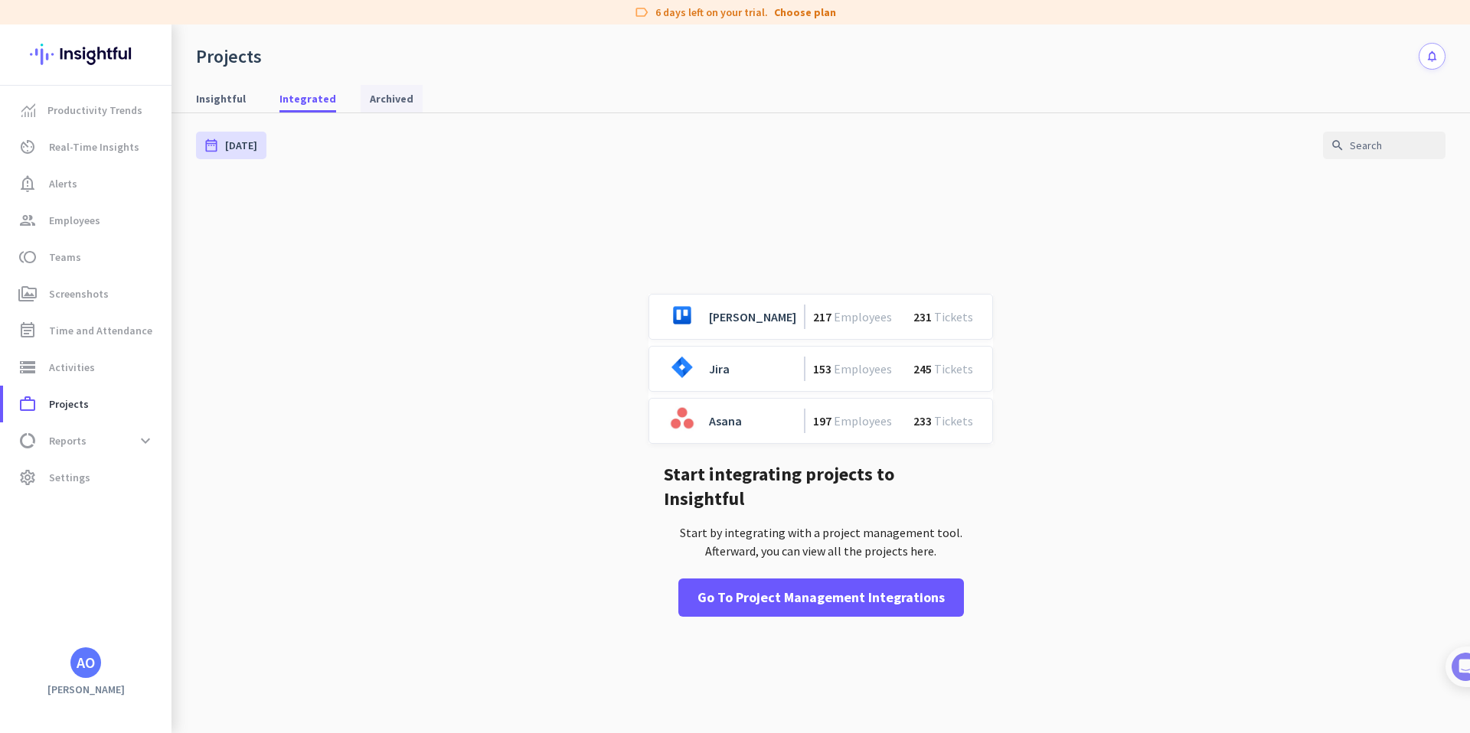
click at [377, 100] on span "Archived" at bounding box center [392, 98] width 44 height 15
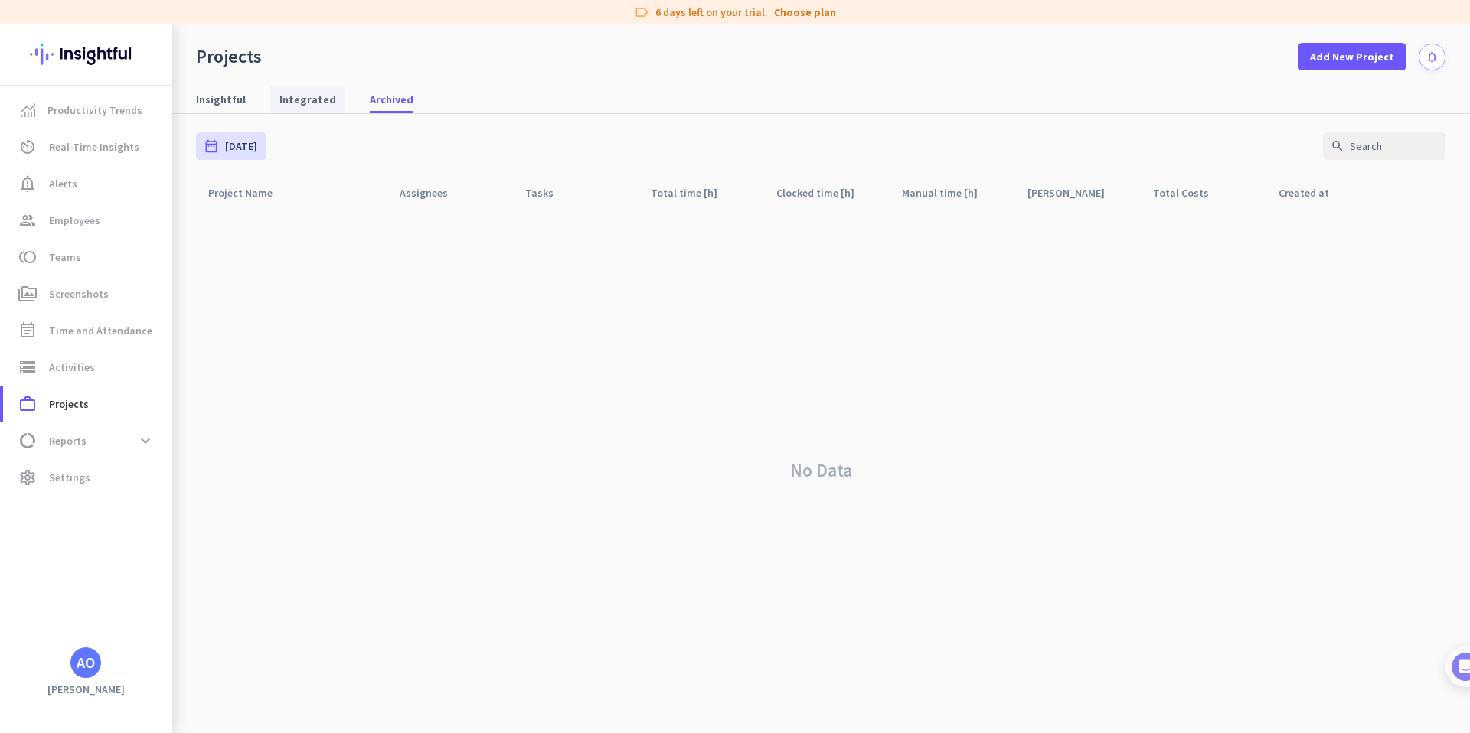
click at [324, 100] on span "Integrated" at bounding box center [307, 99] width 57 height 15
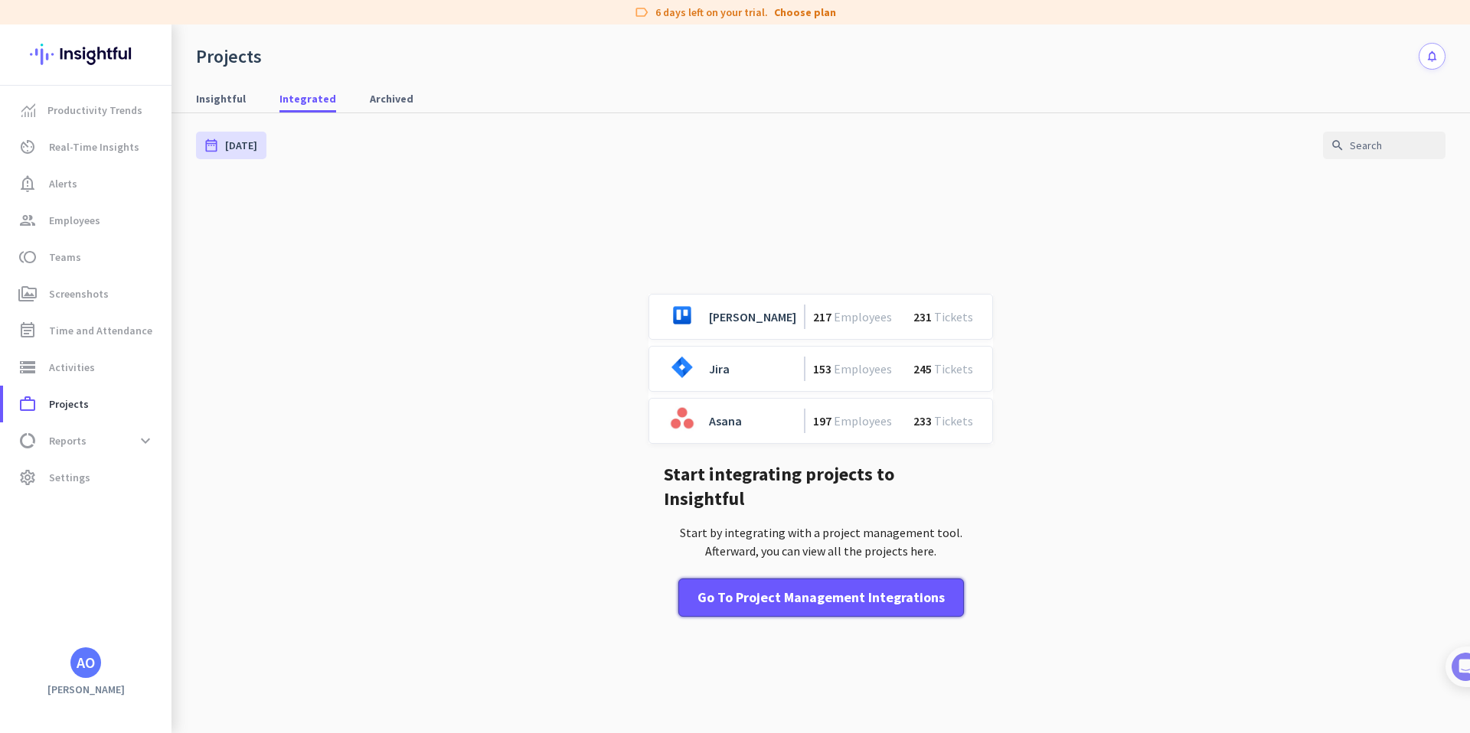
click at [810, 591] on div "Go to Project Management Integrations" at bounding box center [820, 598] width 247 height 20
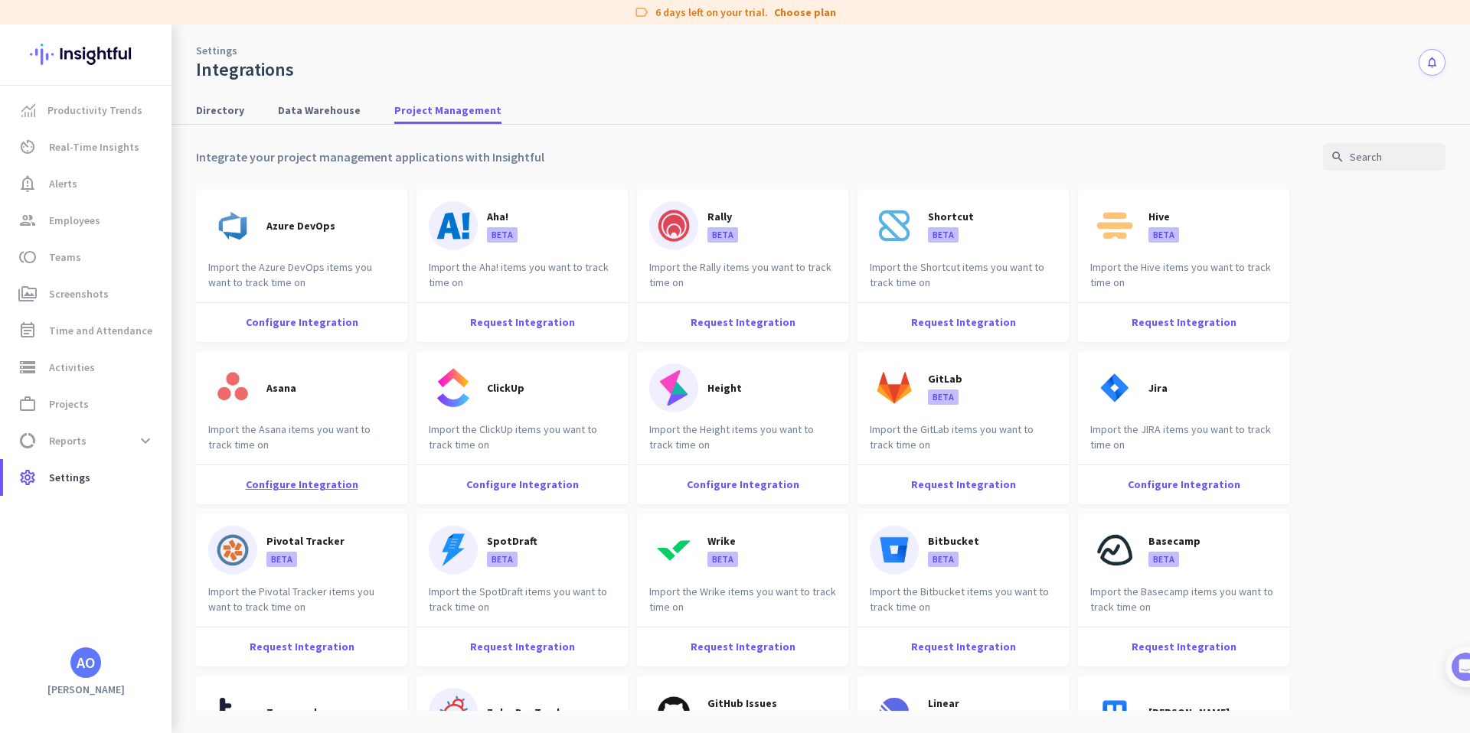
click at [313, 476] on div "Configure Integration" at bounding box center [301, 485] width 211 height 40
